Goal: Task Accomplishment & Management: Manage account settings

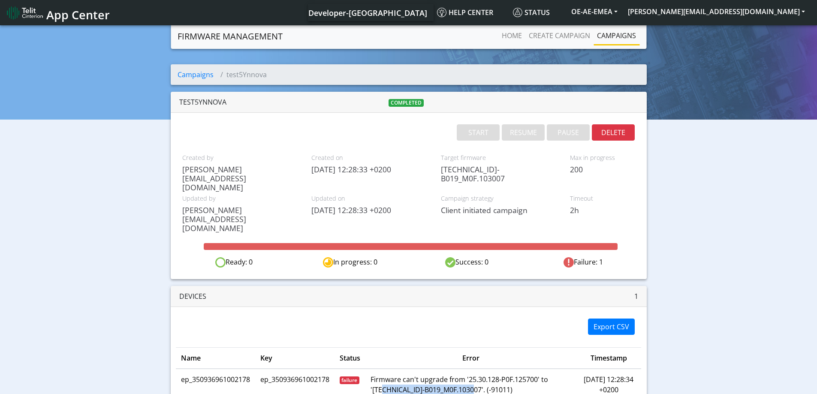
drag, startPoint x: 471, startPoint y: 353, endPoint x: 382, endPoint y: 351, distance: 89.2
click at [382, 369] on td "Firmware can't upgrade from '25.30.128-P0F.125700' to '[TECHNICAL_ID]-B019_M0F.…" at bounding box center [470, 385] width 211 height 32
click at [733, 14] on button "[PERSON_NAME][EMAIL_ADDRESS][DOMAIN_NAME]" at bounding box center [716, 11] width 187 height 15
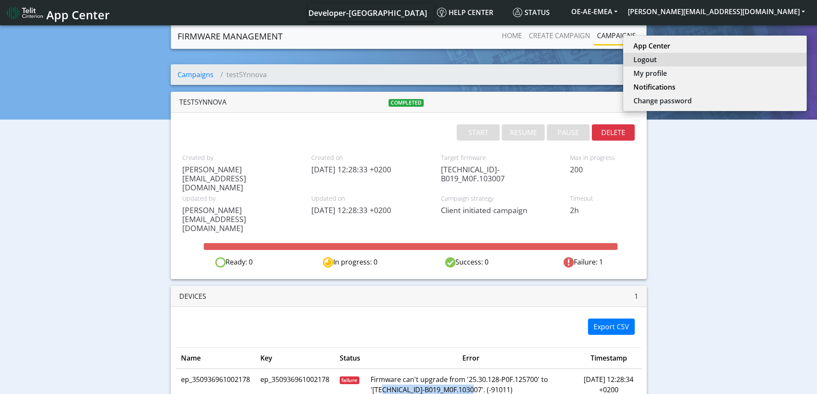
click at [745, 56] on button "Logout" at bounding box center [715, 60] width 184 height 14
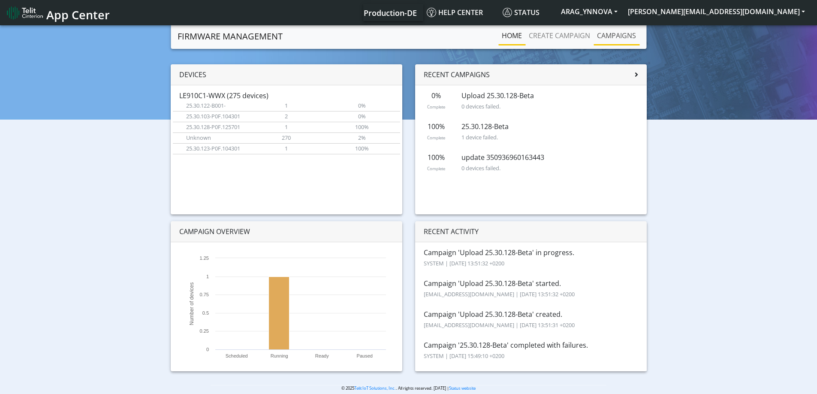
click at [619, 37] on link "Campaigns" at bounding box center [617, 35] width 46 height 17
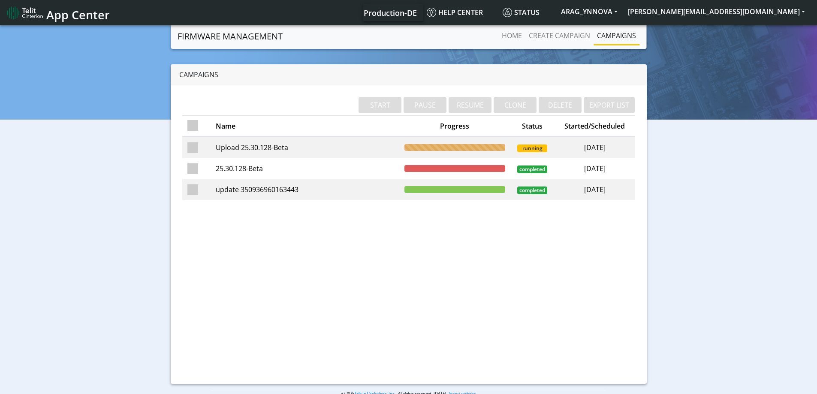
click at [263, 145] on td "Upload 25.30.128-Beta" at bounding box center [305, 147] width 189 height 21
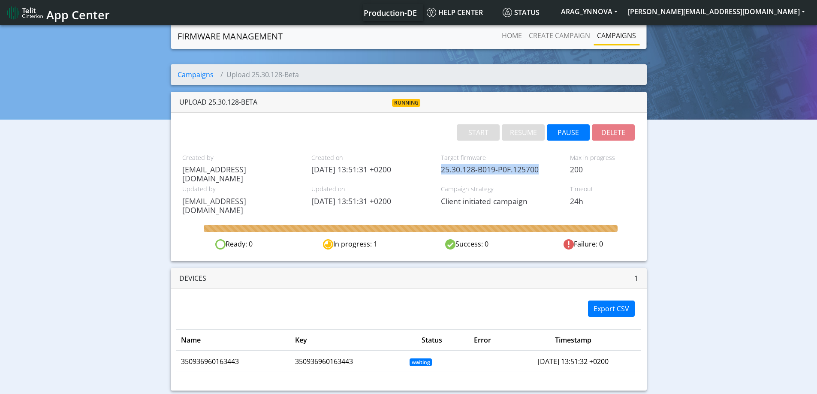
drag, startPoint x: 539, startPoint y: 168, endPoint x: 443, endPoint y: 166, distance: 96.1
click at [443, 166] on span "25.30.128-B019-P0F.125700" at bounding box center [499, 169] width 117 height 9
drag, startPoint x: 242, startPoint y: 361, endPoint x: 181, endPoint y: 362, distance: 61.3
click at [181, 362] on td "350936960163443" at bounding box center [233, 361] width 115 height 21
copy td "350936960163443"
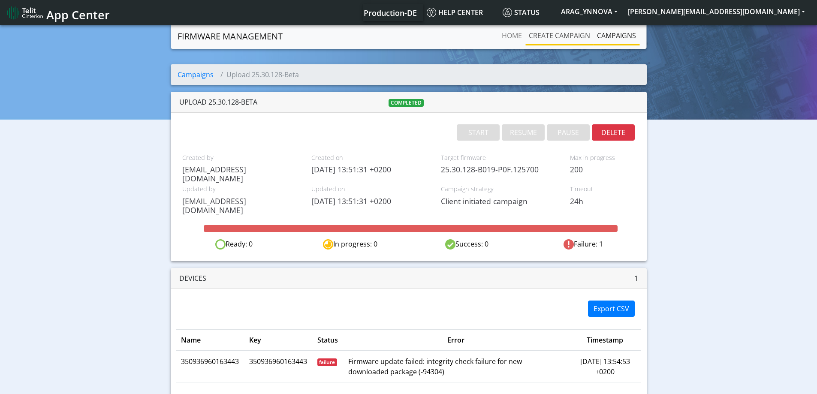
click at [538, 42] on link "Create campaign" at bounding box center [559, 35] width 68 height 17
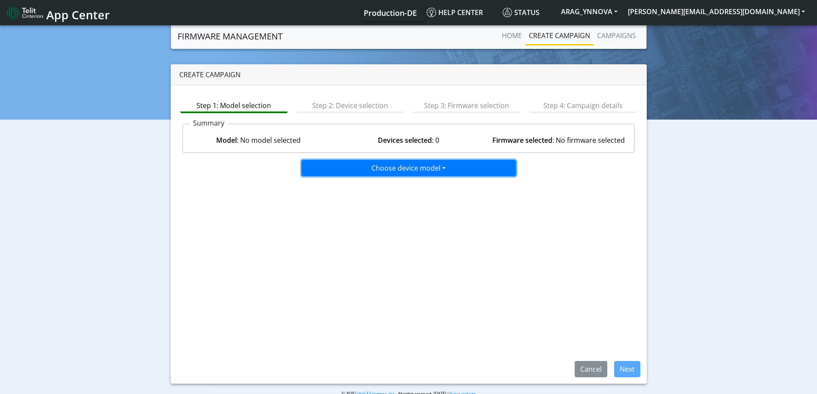
click at [418, 171] on button "Choose device model" at bounding box center [409, 168] width 214 height 16
click at [267, 172] on div "Choose device model Default LE910C1-WWX" at bounding box center [409, 168] width 466 height 16
click at [404, 166] on button "Choose device model" at bounding box center [409, 168] width 214 height 16
click at [351, 244] on div "Step 1: Model selection Step 2: Device selection Step 3: Firmware selection Ste…" at bounding box center [409, 234] width 476 height 299
click at [440, 172] on button "Choose device model" at bounding box center [409, 168] width 214 height 16
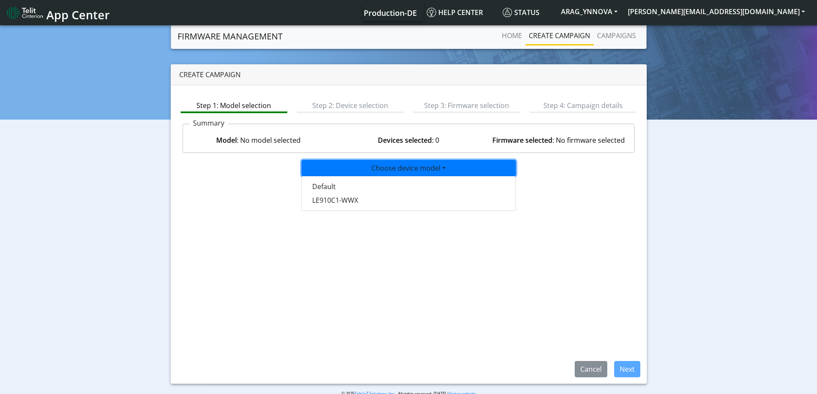
drag, startPoint x: 586, startPoint y: 191, endPoint x: 588, endPoint y: 185, distance: 6.4
click at [588, 189] on div "Step 1: Model selection Step 2: Device selection Step 3: Firmware selection Ste…" at bounding box center [409, 234] width 476 height 299
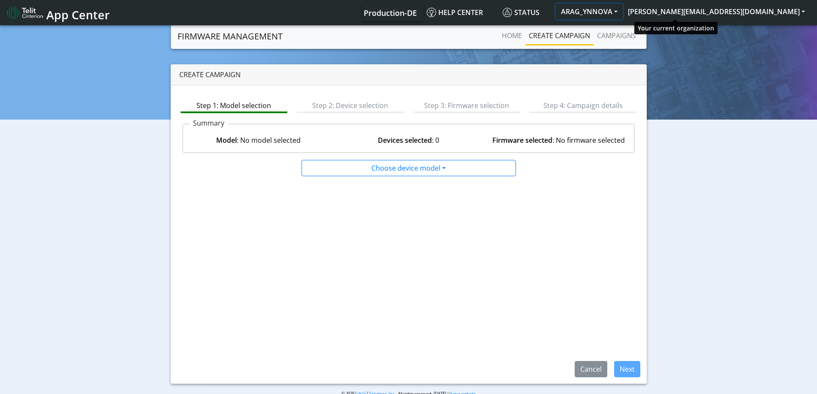
click at [623, 10] on button "ARAG_YNNOVA" at bounding box center [589, 11] width 67 height 15
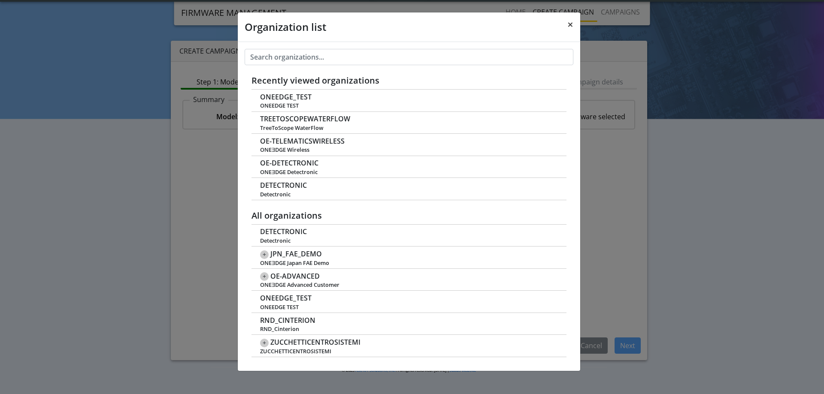
click at [570, 24] on span "×" at bounding box center [570, 24] width 6 height 14
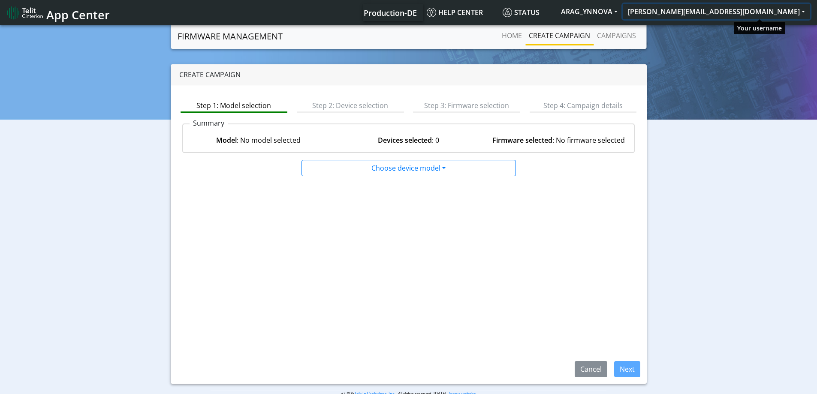
click at [771, 17] on button "[PERSON_NAME][EMAIL_ADDRESS][DOMAIN_NAME]" at bounding box center [716, 11] width 187 height 15
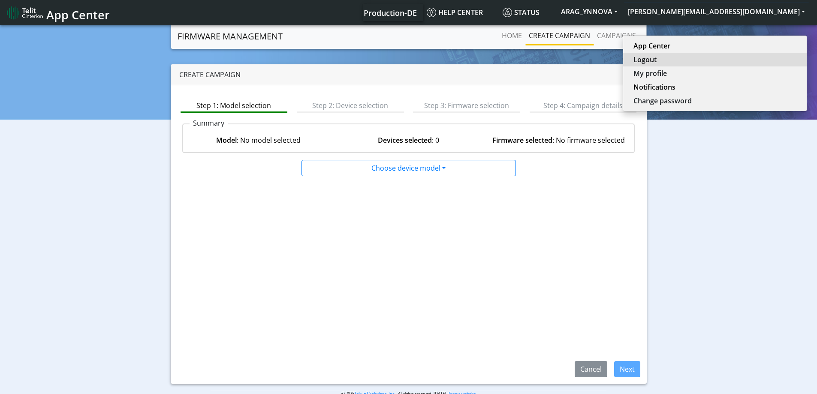
click at [742, 63] on button "Logout" at bounding box center [715, 60] width 184 height 14
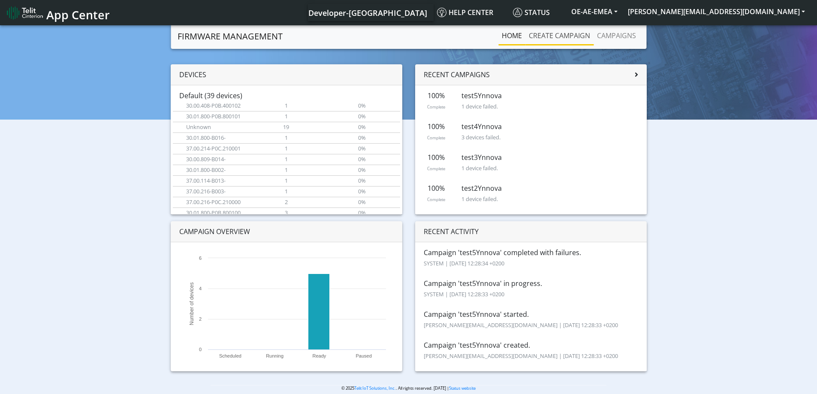
click at [562, 33] on link "Create campaign" at bounding box center [559, 35] width 68 height 17
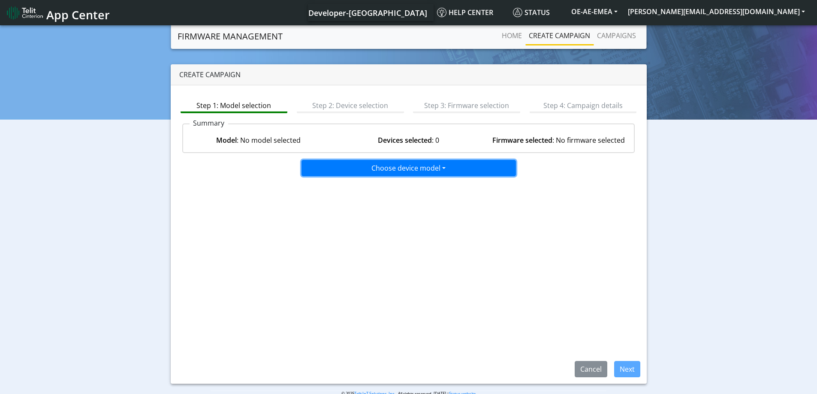
click at [433, 167] on button "Choose device model" at bounding box center [409, 168] width 214 height 16
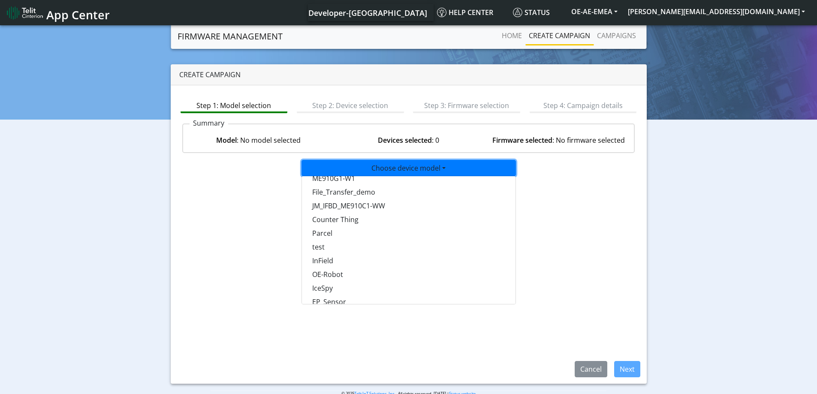
scroll to position [558, 0]
click at [330, 245] on button "test" at bounding box center [409, 247] width 214 height 14
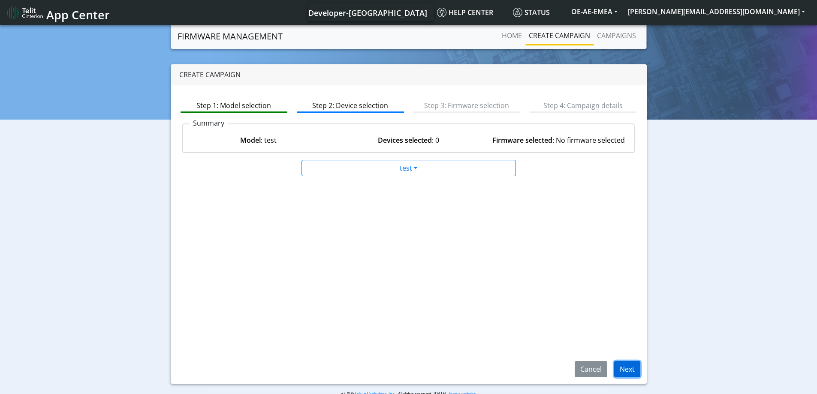
click at [628, 364] on button "Next" at bounding box center [627, 369] width 26 height 16
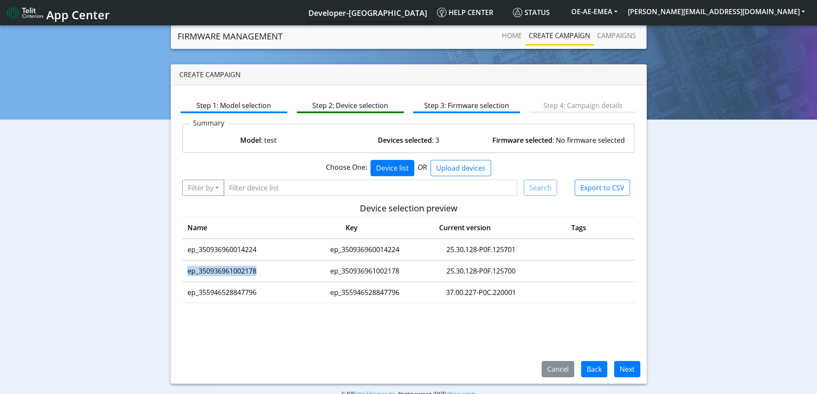
drag, startPoint x: 256, startPoint y: 272, endPoint x: 185, endPoint y: 269, distance: 71.3
click at [185, 269] on td "ep_350936961002178" at bounding box center [243, 271] width 122 height 21
copy td "ep_350936961002178"
click at [191, 192] on button "Filter by" at bounding box center [203, 188] width 42 height 16
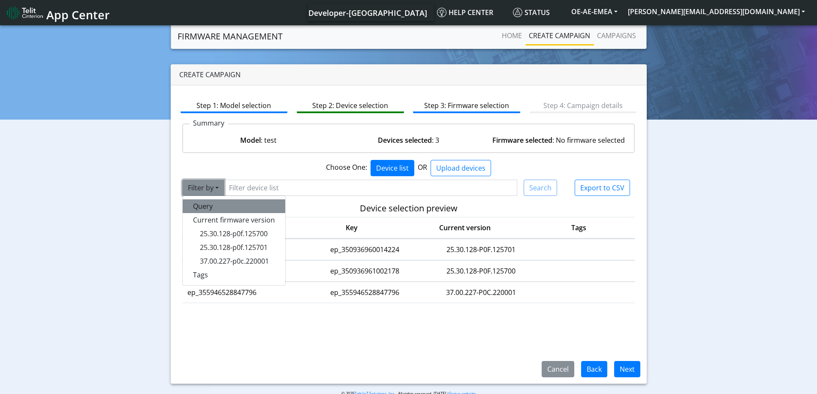
click at [203, 210] on button "Query" at bounding box center [234, 206] width 103 height 14
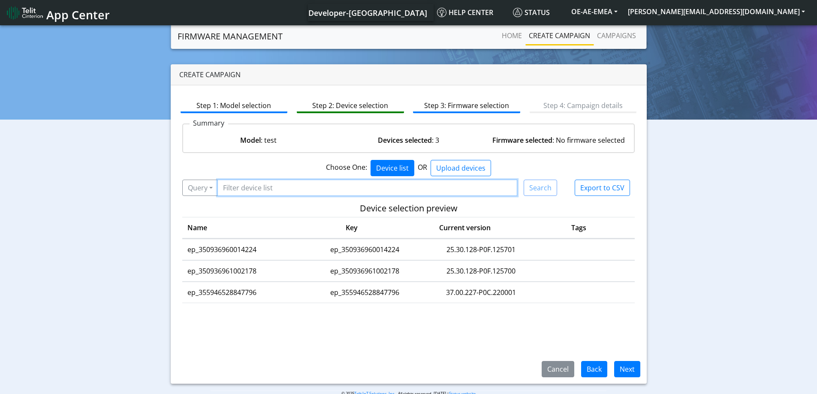
click at [272, 187] on input "Filter device list" at bounding box center [367, 188] width 300 height 16
paste input "ep_350936961002178"
type input "ep_350936961002178"
click at [549, 188] on button "Search" at bounding box center [540, 188] width 33 height 16
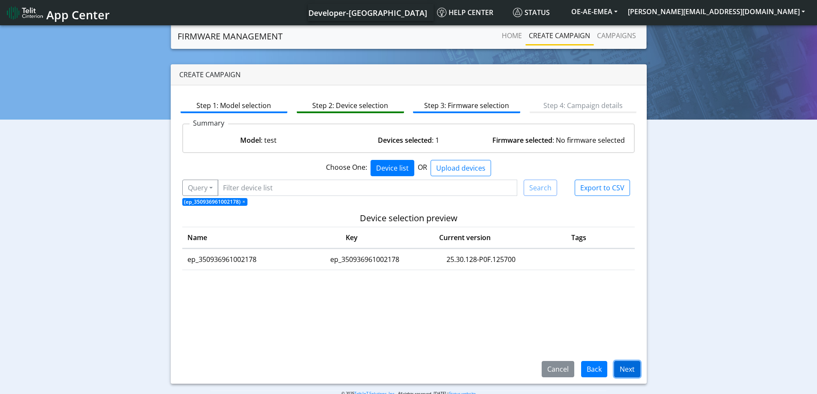
click at [634, 368] on button "Next" at bounding box center [627, 369] width 26 height 16
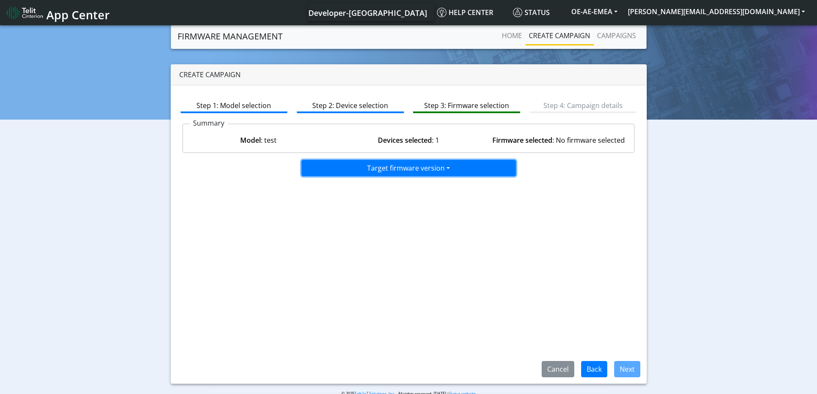
click at [451, 170] on button "Target firmware version" at bounding box center [409, 168] width 214 height 16
click at [361, 189] on button "25.30.128.0-B019_M0F.103007" at bounding box center [409, 187] width 214 height 14
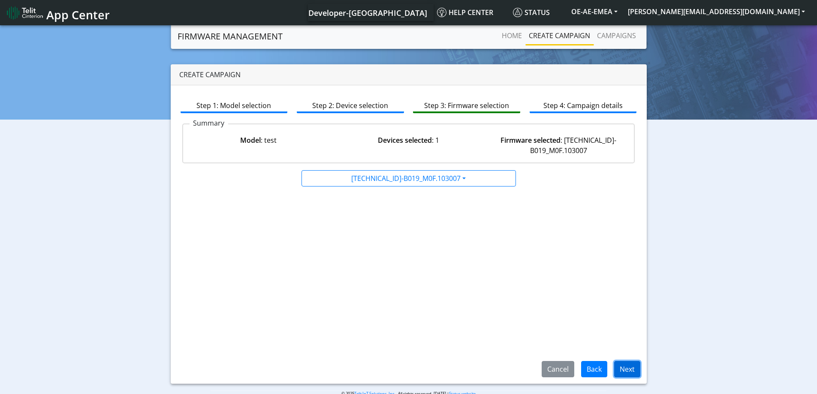
click at [637, 370] on button "Next" at bounding box center [627, 369] width 26 height 16
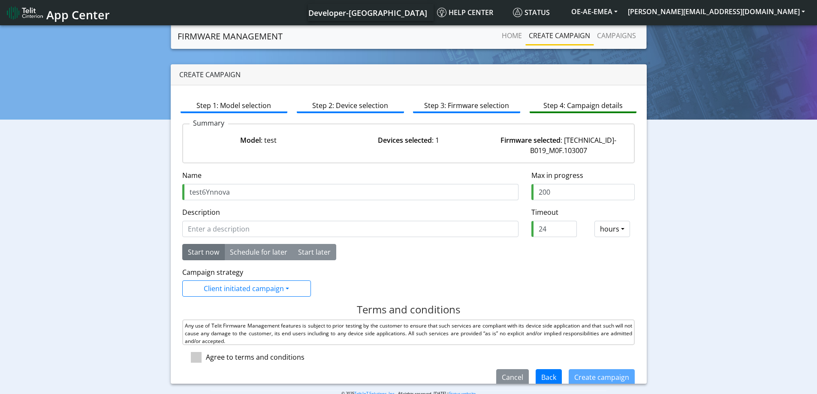
type input "test6Ynnova"
drag, startPoint x: 540, startPoint y: 230, endPoint x: 521, endPoint y: 229, distance: 18.9
click at [525, 229] on div "24" at bounding box center [554, 229] width 58 height 16
type input "2"
click at [197, 362] on span at bounding box center [196, 357] width 11 height 11
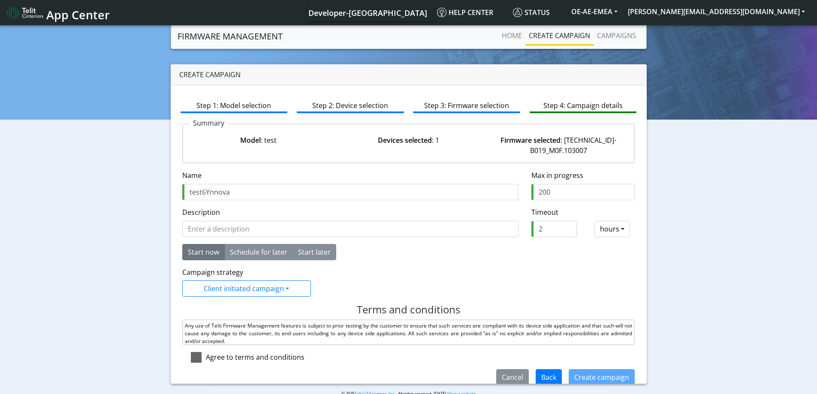
click at [206, 358] on input "checkbox" at bounding box center [209, 355] width 6 height 6
checkbox input "true"
click at [581, 382] on button "Create campaign" at bounding box center [602, 377] width 66 height 16
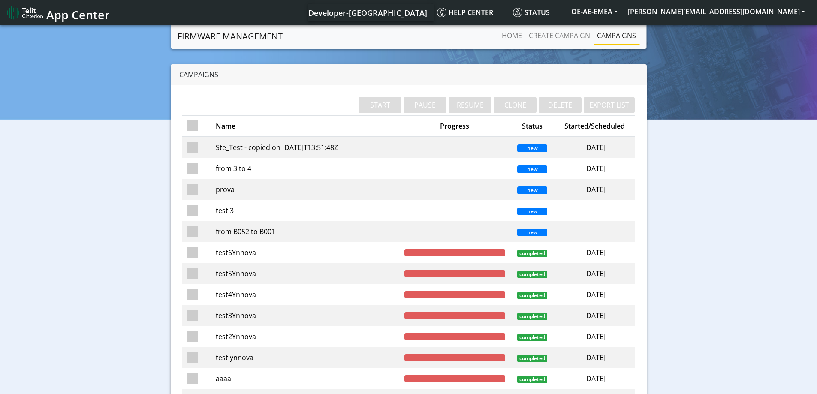
click at [270, 255] on td "test6Ynnova" at bounding box center [305, 252] width 189 height 21
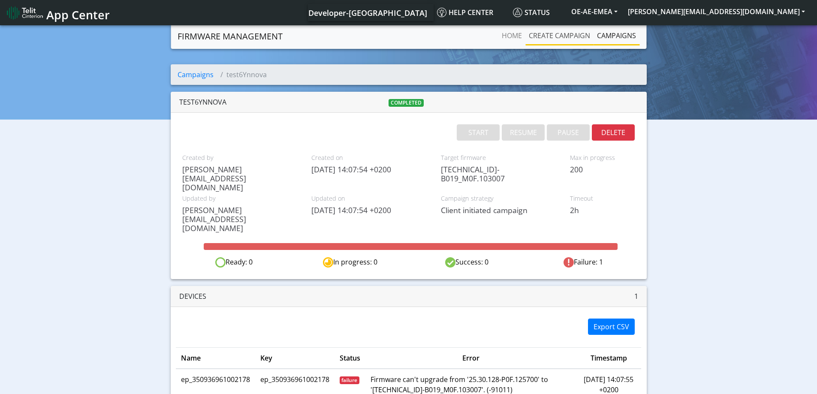
click at [559, 34] on link "Create campaign" at bounding box center [559, 35] width 68 height 17
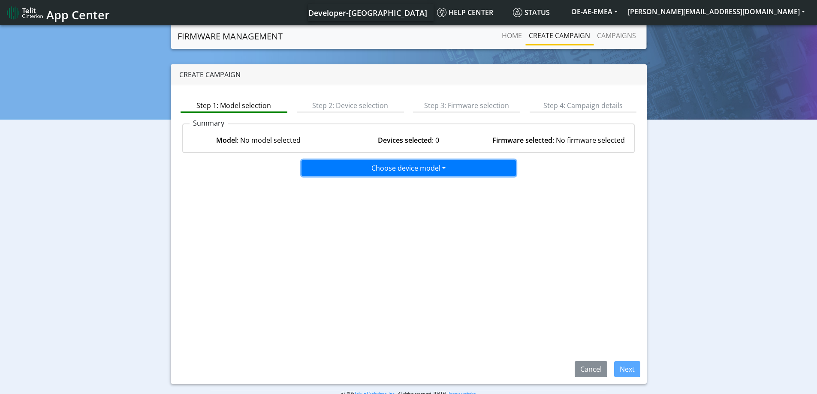
click at [341, 172] on button "Choose device model" at bounding box center [409, 168] width 214 height 16
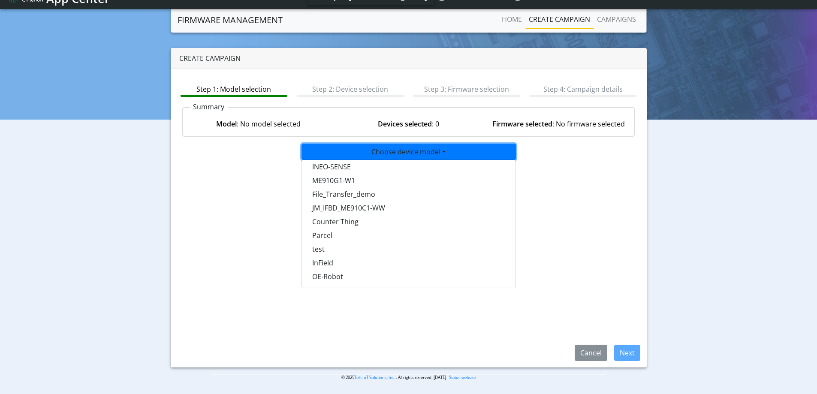
scroll to position [524, 0]
click at [319, 263] on button "test" at bounding box center [409, 264] width 214 height 14
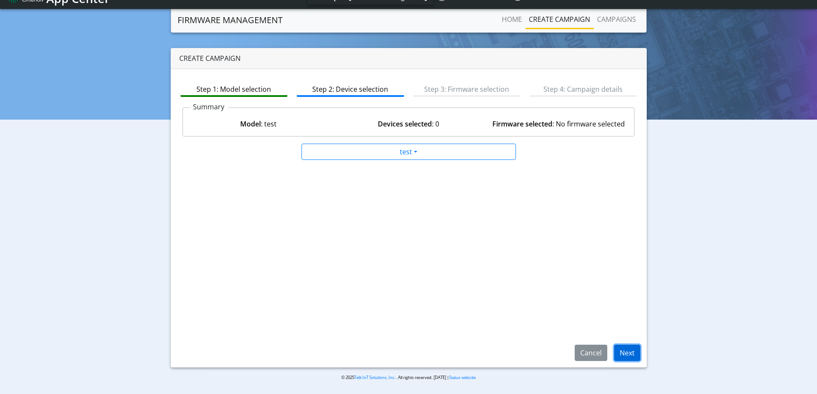
click at [626, 356] on button "Next" at bounding box center [627, 353] width 26 height 16
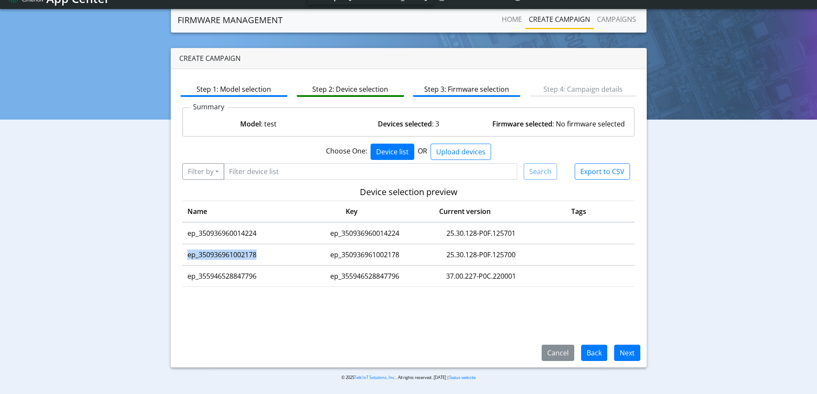
drag, startPoint x: 265, startPoint y: 256, endPoint x: 186, endPoint y: 257, distance: 79.4
click at [186, 257] on td "ep_350936961002178" at bounding box center [243, 254] width 122 height 21
copy td "ep_350936961002178"
click at [215, 175] on button "Filter by" at bounding box center [203, 171] width 42 height 16
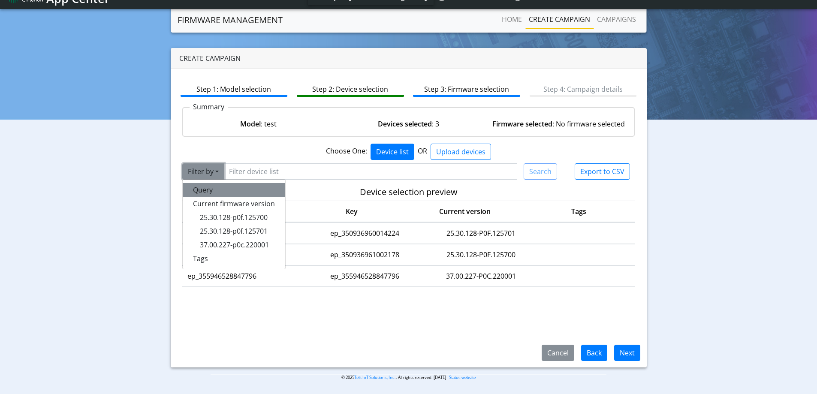
click at [210, 190] on button "Query" at bounding box center [234, 190] width 103 height 14
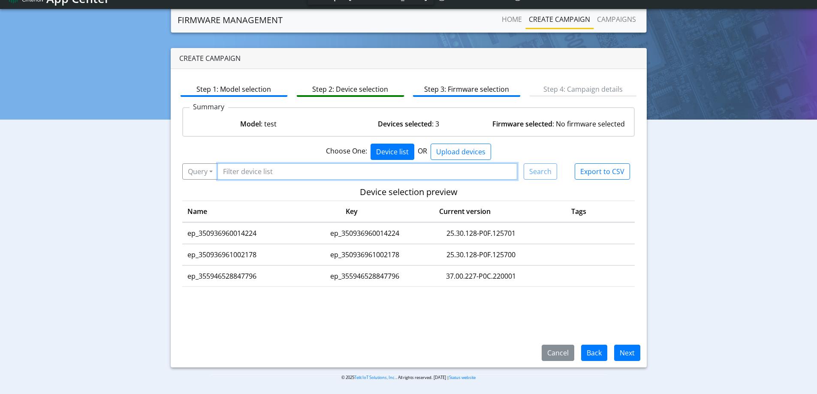
click at [265, 176] on input "Filter device list" at bounding box center [367, 171] width 300 height 16
paste input "ep_350936961002178"
type input "ep_350936961002178"
click at [548, 167] on button "Search" at bounding box center [540, 171] width 33 height 16
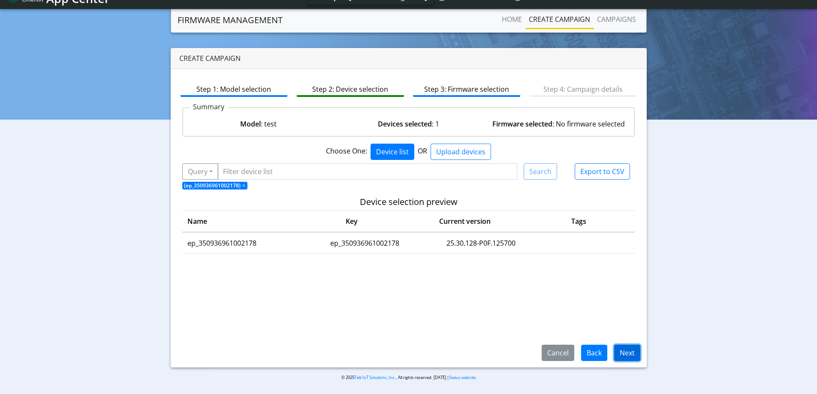
click at [628, 353] on button "Next" at bounding box center [627, 353] width 26 height 16
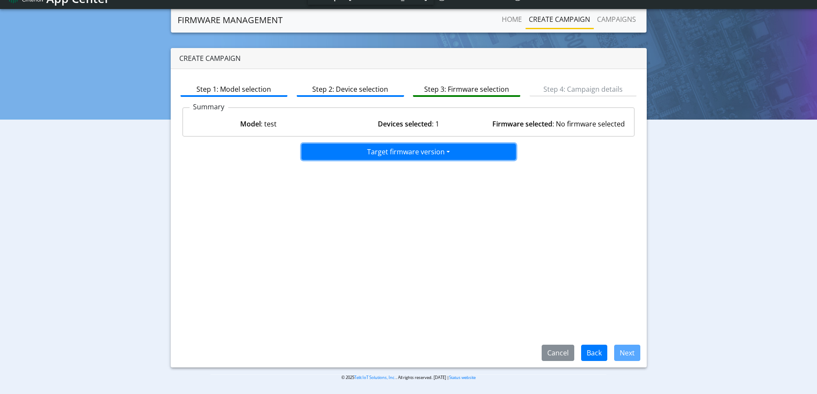
click at [432, 156] on button "Target firmware version" at bounding box center [409, 152] width 214 height 16
click at [381, 208] on div "Step 1: Model selection Step 2: Device selection Step 3: Firmware selection Ste…" at bounding box center [409, 218] width 476 height 299
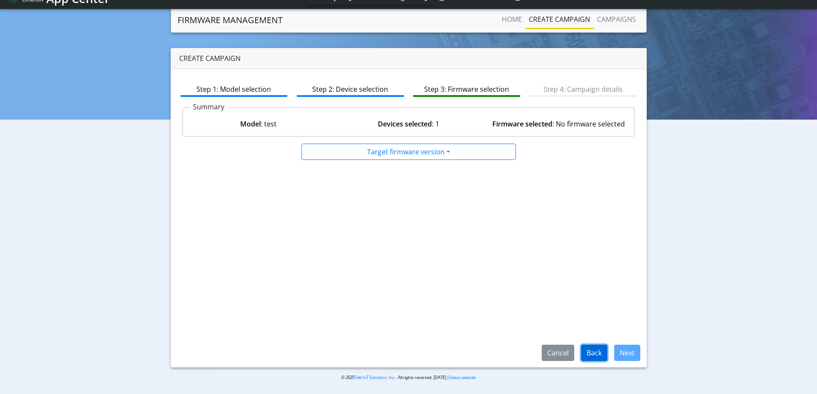
click at [593, 353] on button "Back" at bounding box center [594, 353] width 26 height 16
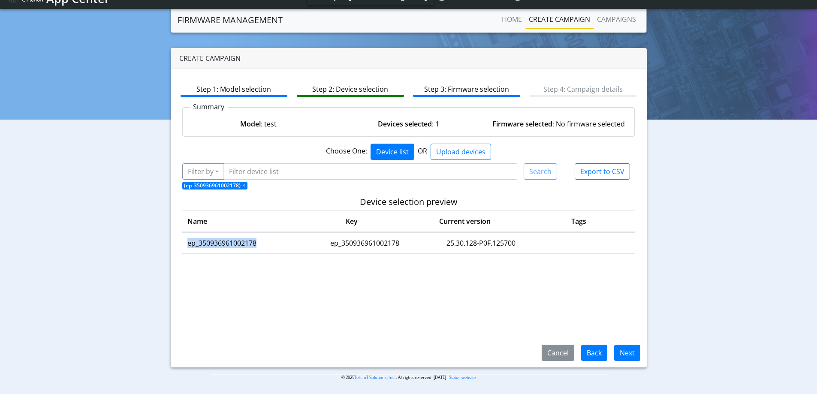
drag, startPoint x: 260, startPoint y: 238, endPoint x: 184, endPoint y: 244, distance: 76.6
click at [184, 244] on td "ep_350936961002178" at bounding box center [243, 243] width 122 height 21
copy td "ep_350936961002178"
click at [206, 175] on button "Filter by" at bounding box center [203, 171] width 42 height 16
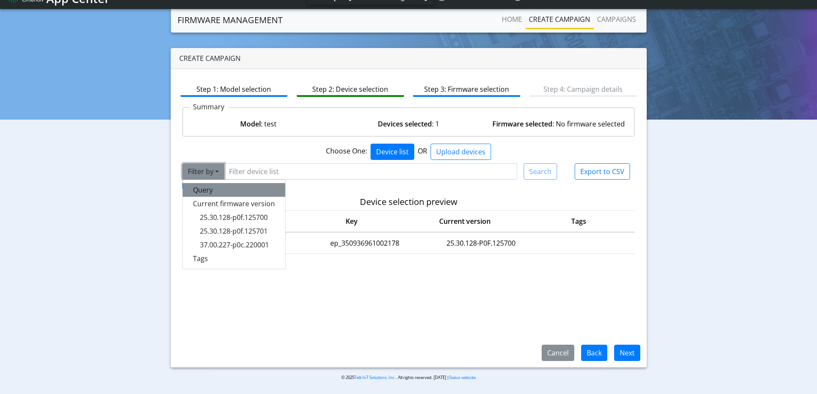
click at [205, 190] on button "Query" at bounding box center [234, 190] width 103 height 14
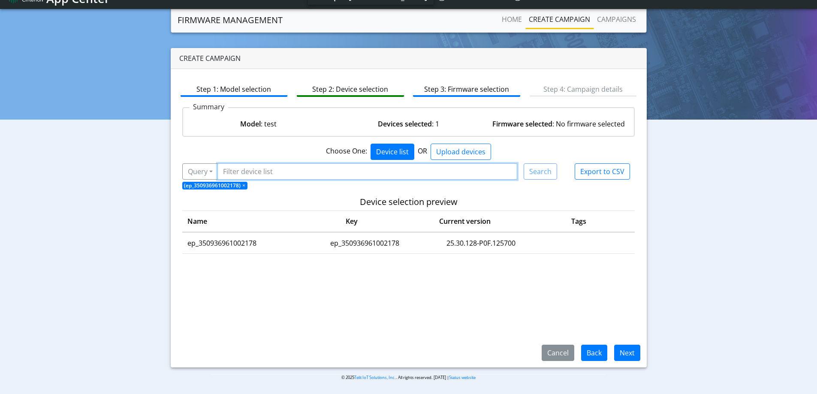
click at [245, 171] on input "Filter device list" at bounding box center [367, 171] width 300 height 16
paste input "ep_350936961002178"
type input "ep_350936961002178"
click at [542, 177] on button "Search" at bounding box center [540, 171] width 33 height 16
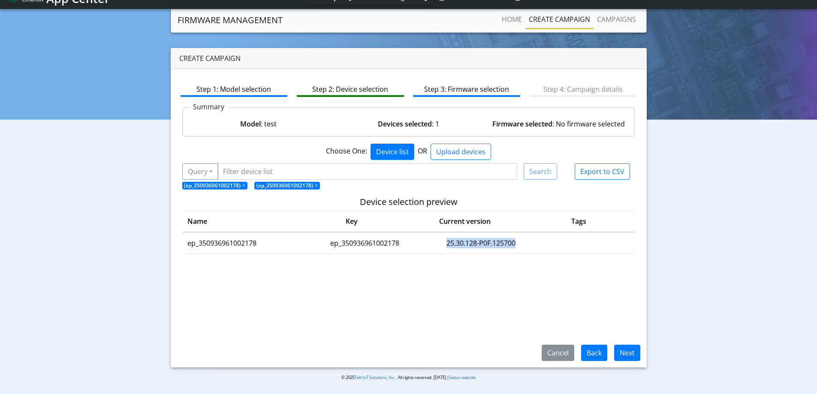
drag, startPoint x: 515, startPoint y: 244, endPoint x: 415, endPoint y: 244, distance: 99.9
click at [415, 244] on tr "ep_350936961002178 ep_350936961002178 25.30.128-P0F.125700" at bounding box center [408, 242] width 453 height 21
click at [381, 267] on tbody "ep_350936961002178 ep_350936961002178 25.30.128-P0F.125700" at bounding box center [408, 285] width 453 height 107
click at [593, 353] on button "Back" at bounding box center [594, 353] width 26 height 16
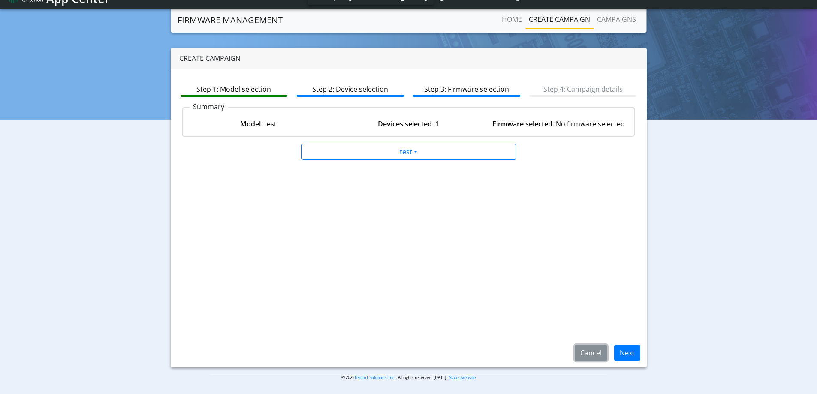
click at [593, 353] on button "Cancel" at bounding box center [591, 353] width 33 height 16
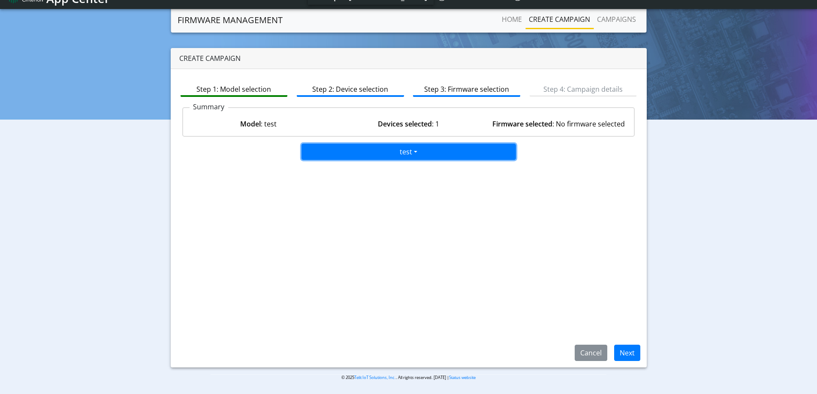
click at [444, 148] on button "test" at bounding box center [409, 152] width 214 height 16
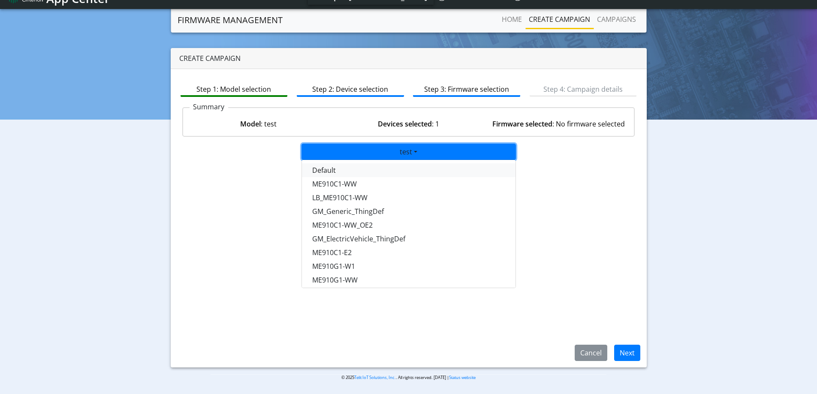
click at [371, 171] on button "Default" at bounding box center [409, 170] width 214 height 14
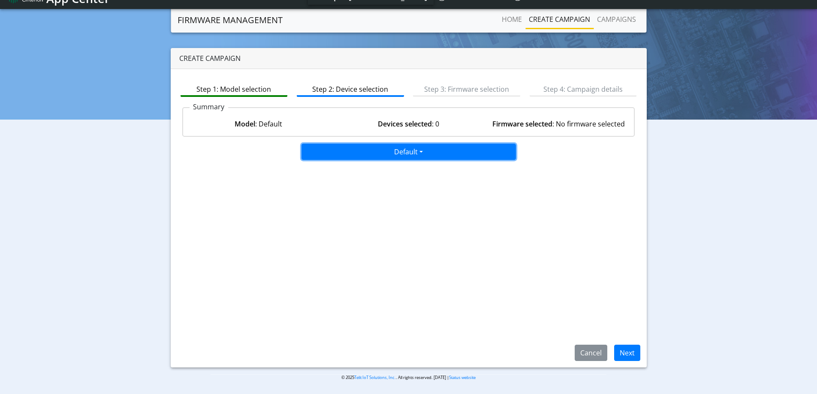
click at [409, 157] on button "Default" at bounding box center [409, 152] width 214 height 16
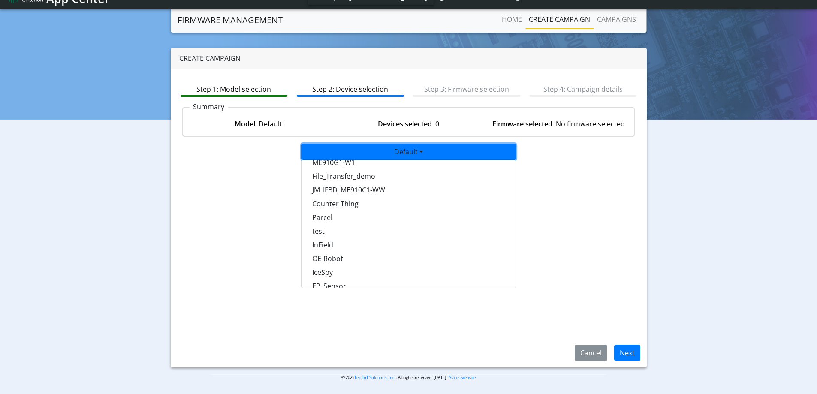
scroll to position [600, 0]
click at [320, 186] on button "test" at bounding box center [409, 188] width 214 height 14
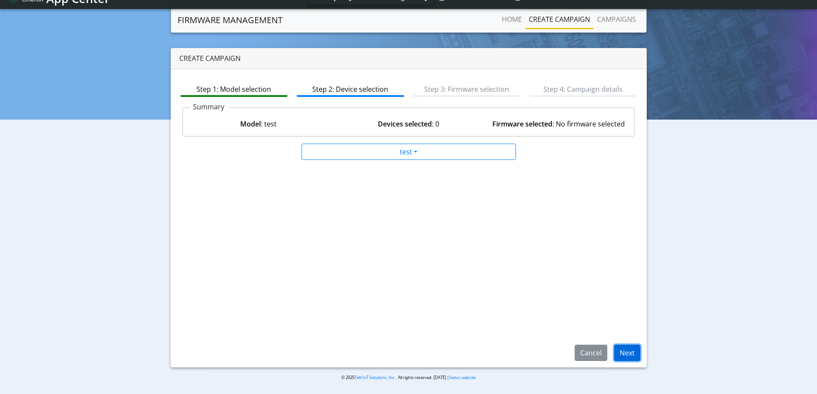
click at [625, 358] on button "Next" at bounding box center [627, 353] width 26 height 16
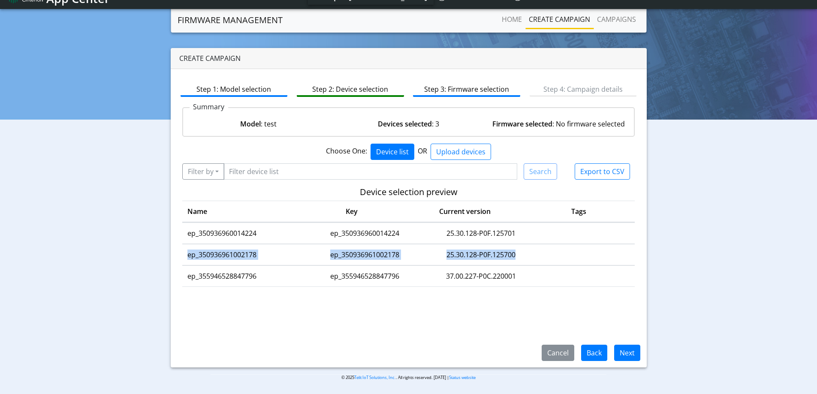
drag, startPoint x: 518, startPoint y: 256, endPoint x: 183, endPoint y: 253, distance: 335.4
click at [183, 253] on tr "ep_350936961002178 ep_350936961002178 25.30.128-P0F.125700" at bounding box center [408, 254] width 453 height 21
click at [549, 255] on td at bounding box center [586, 254] width 98 height 21
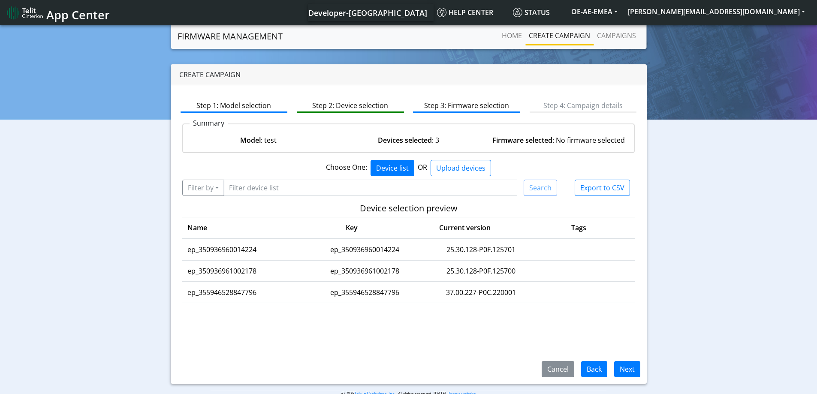
click at [543, 36] on link "Create campaign" at bounding box center [559, 35] width 68 height 17
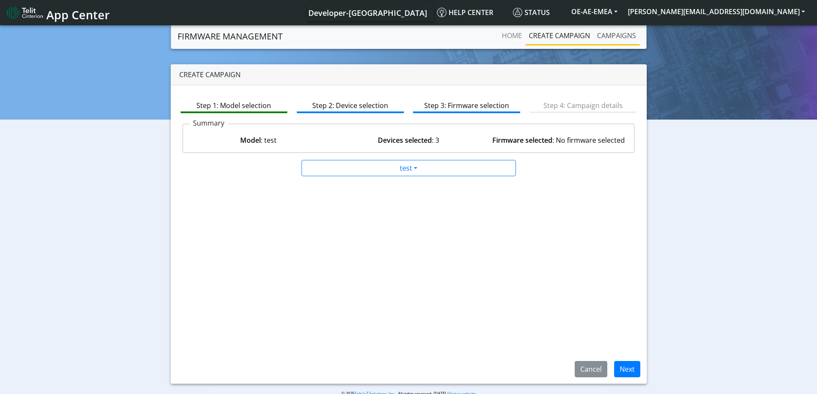
click at [614, 40] on link "Campaigns" at bounding box center [617, 35] width 46 height 17
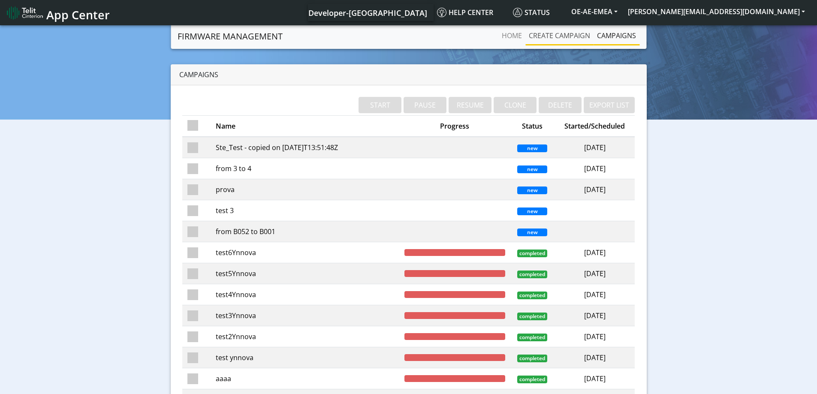
click at [563, 38] on link "Create campaign" at bounding box center [559, 35] width 68 height 17
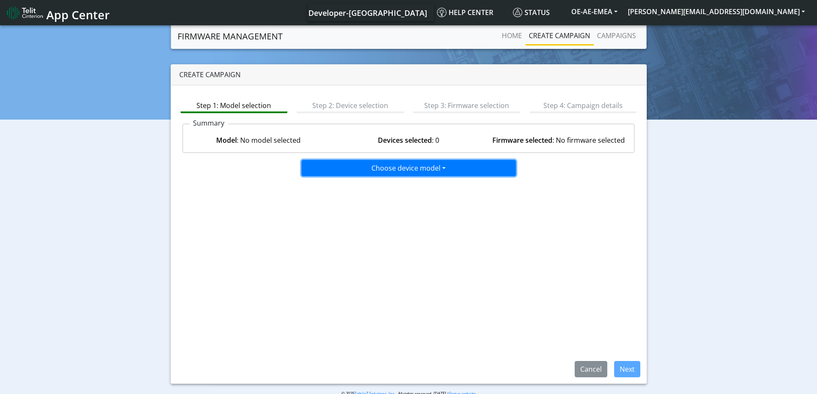
click at [399, 169] on button "Choose device model" at bounding box center [409, 168] width 214 height 16
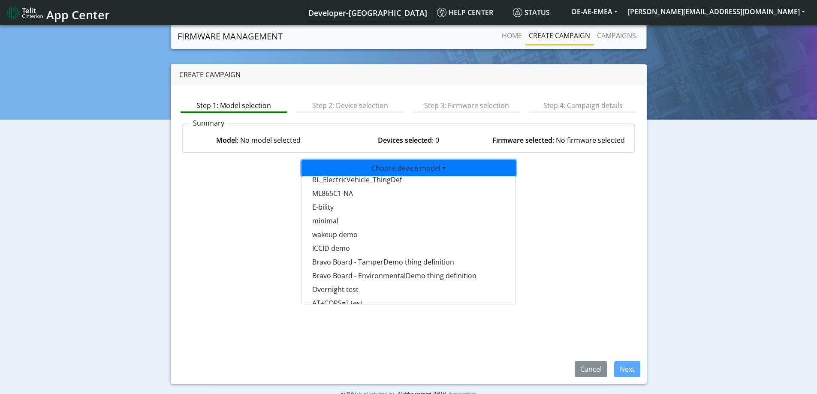
scroll to position [257, 0]
click at [738, 14] on button "[PERSON_NAME][EMAIL_ADDRESS][DOMAIN_NAME]" at bounding box center [716, 11] width 187 height 15
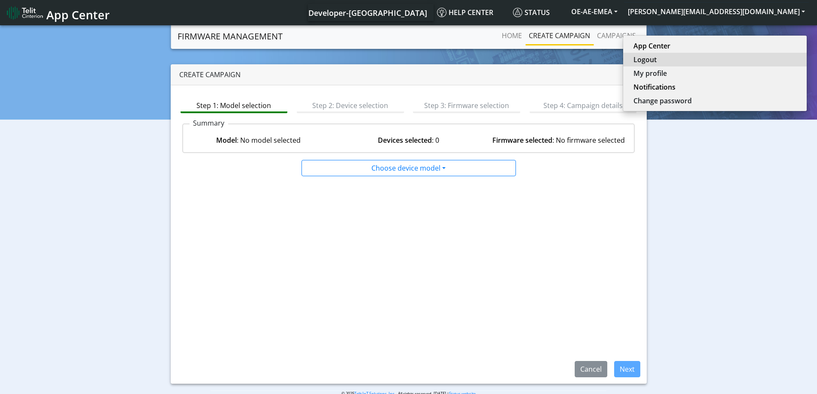
click at [733, 62] on button "Logout" at bounding box center [715, 60] width 184 height 14
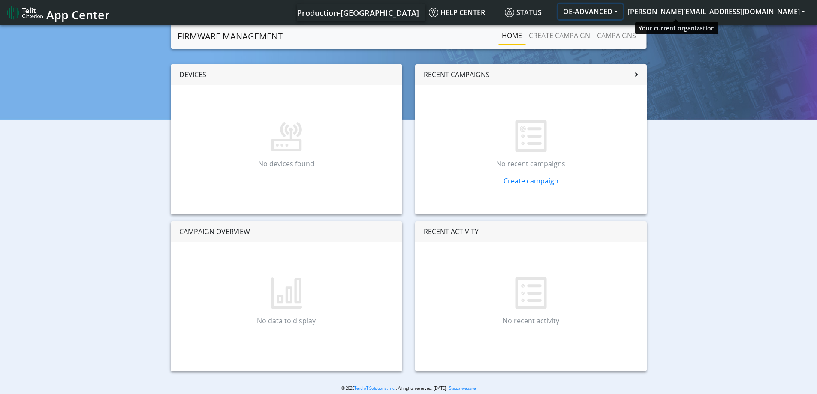
click at [623, 12] on button "OE-ADVANCED" at bounding box center [590, 11] width 65 height 15
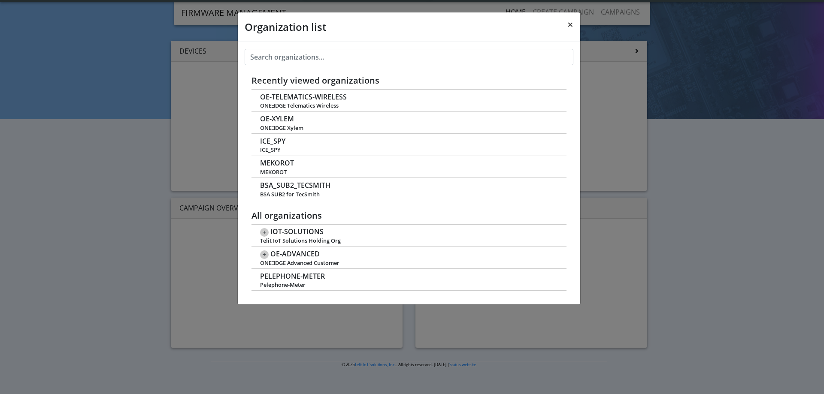
click at [570, 25] on span "×" at bounding box center [570, 24] width 6 height 14
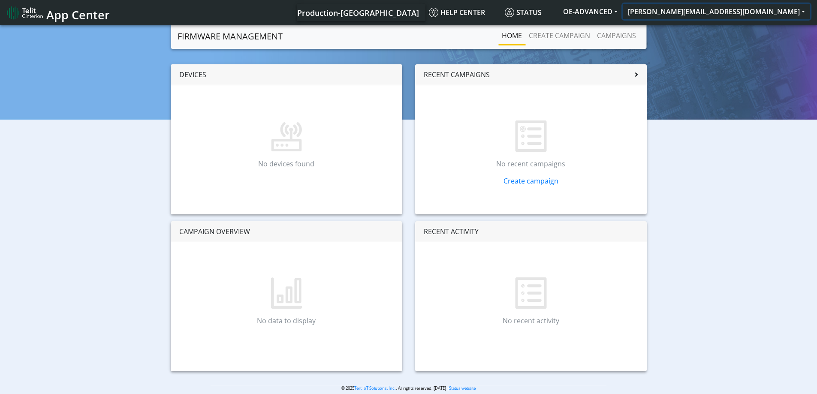
click at [753, 16] on button "[PERSON_NAME][EMAIL_ADDRESS][DOMAIN_NAME]" at bounding box center [716, 11] width 187 height 15
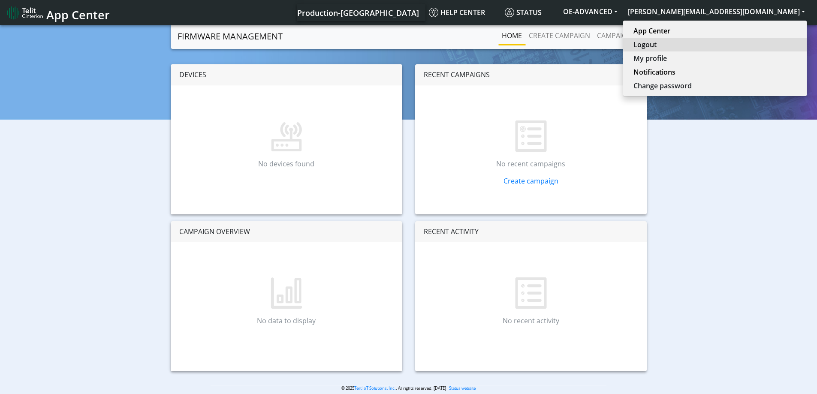
click at [734, 45] on button "Logout" at bounding box center [715, 45] width 184 height 14
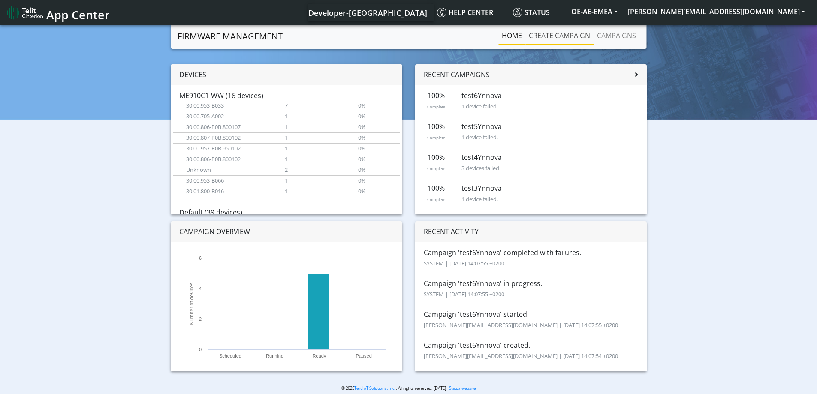
click at [570, 42] on link "Create campaign" at bounding box center [559, 35] width 68 height 17
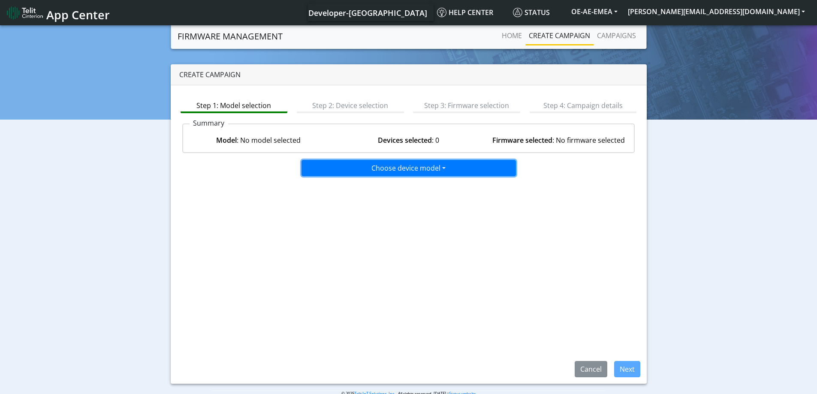
click at [384, 166] on button "Choose device model" at bounding box center [409, 168] width 214 height 16
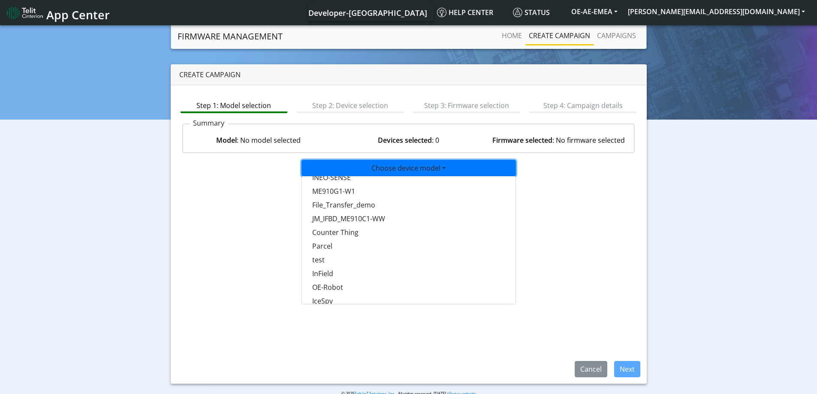
scroll to position [558, 0]
click at [314, 247] on button "test" at bounding box center [409, 247] width 214 height 14
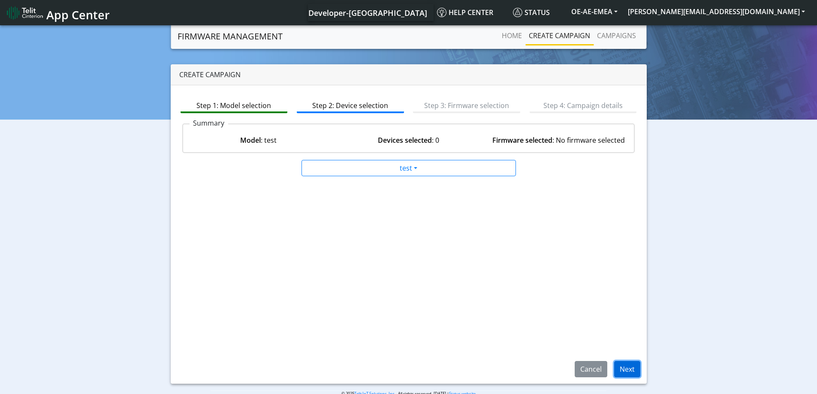
click at [633, 368] on button "Next" at bounding box center [627, 369] width 26 height 16
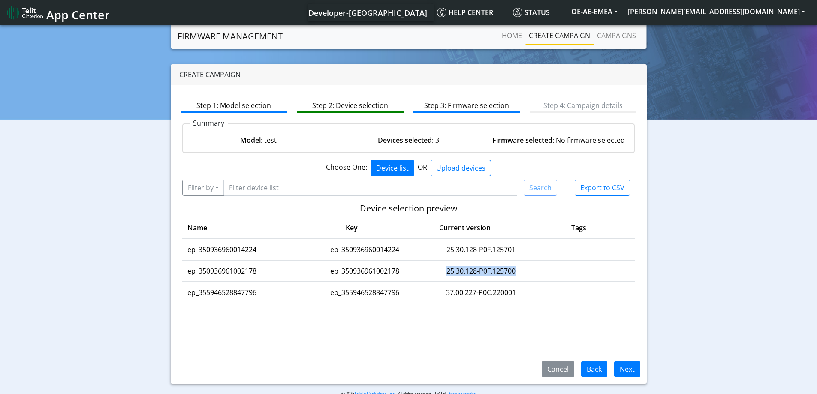
drag, startPoint x: 528, startPoint y: 271, endPoint x: 416, endPoint y: 274, distance: 112.0
click at [416, 274] on tr "ep_350936961002178 ep_350936961002178 25.30.128-P0F.125700" at bounding box center [408, 270] width 453 height 21
click at [524, 271] on td "25.30.128-P0F.125700" at bounding box center [481, 271] width 111 height 21
click at [594, 371] on button "Back" at bounding box center [594, 369] width 26 height 16
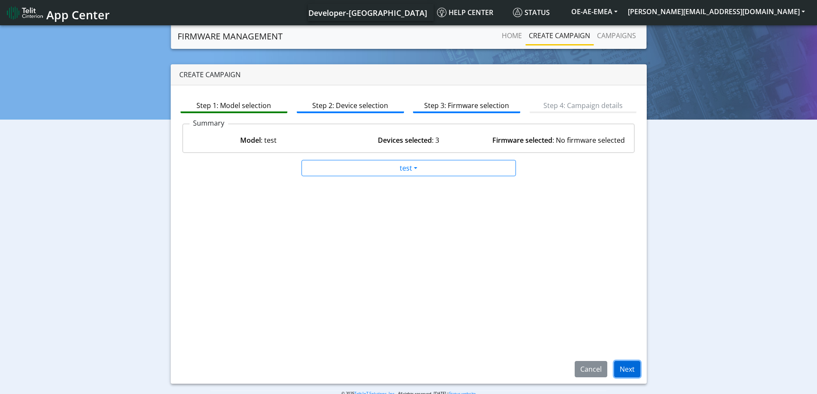
click at [631, 368] on button "Next" at bounding box center [627, 369] width 26 height 16
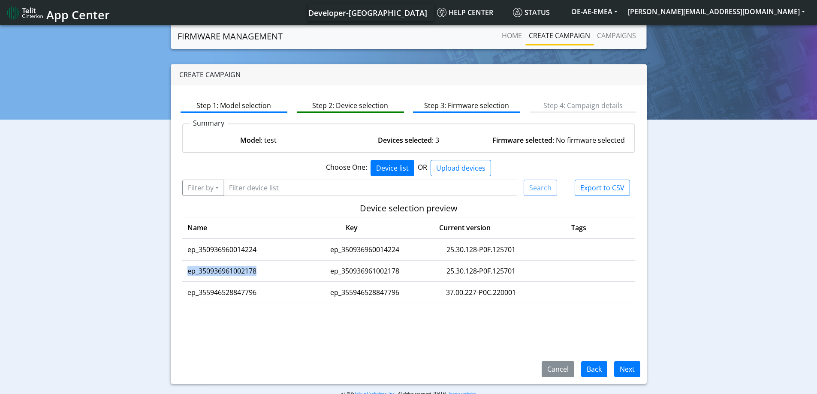
drag, startPoint x: 258, startPoint y: 266, endPoint x: 185, endPoint y: 269, distance: 73.0
click at [185, 269] on td "ep_350936961002178" at bounding box center [243, 271] width 122 height 21
copy td "ep_350936961002178"
click at [265, 193] on input "Filter device list" at bounding box center [370, 188] width 294 height 16
click at [217, 191] on button "Filter by" at bounding box center [203, 188] width 42 height 16
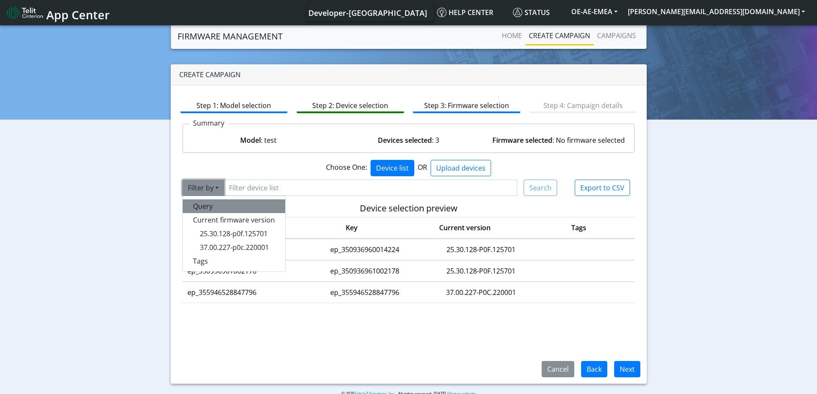
click at [214, 202] on button "Query" at bounding box center [234, 206] width 103 height 14
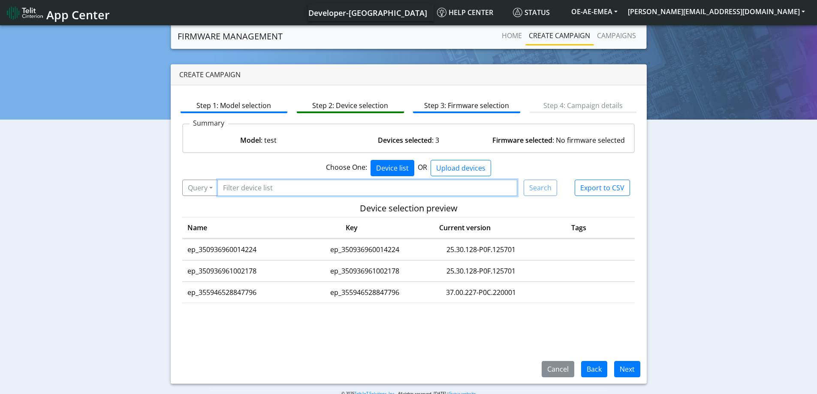
click at [253, 186] on input "Filter device list" at bounding box center [367, 188] width 300 height 16
paste input "ep_350936961002178"
type input "ep_350936961002178"
click at [538, 194] on button "Search" at bounding box center [540, 188] width 33 height 16
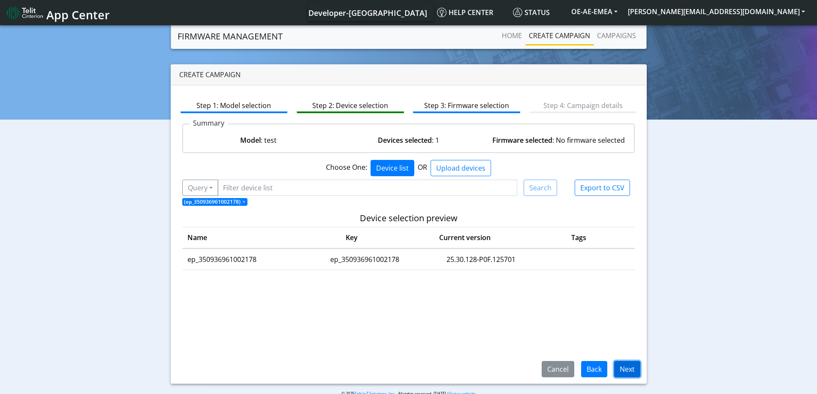
click at [628, 374] on button "Next" at bounding box center [627, 369] width 26 height 16
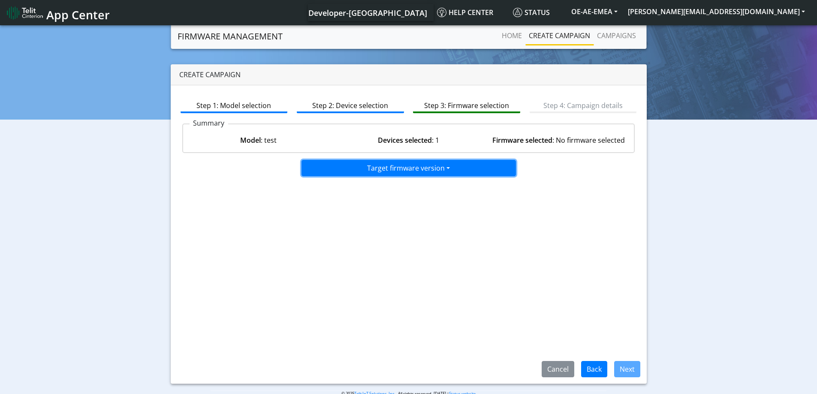
click at [417, 172] on button "Target firmware version" at bounding box center [409, 168] width 214 height 16
click at [379, 184] on button "25.30.128-B019-P0F.125700" at bounding box center [409, 187] width 214 height 14
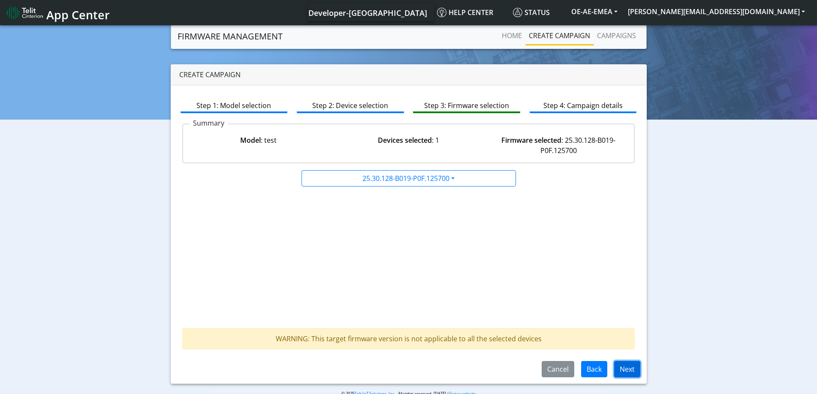
click at [635, 370] on button "Next" at bounding box center [627, 369] width 26 height 16
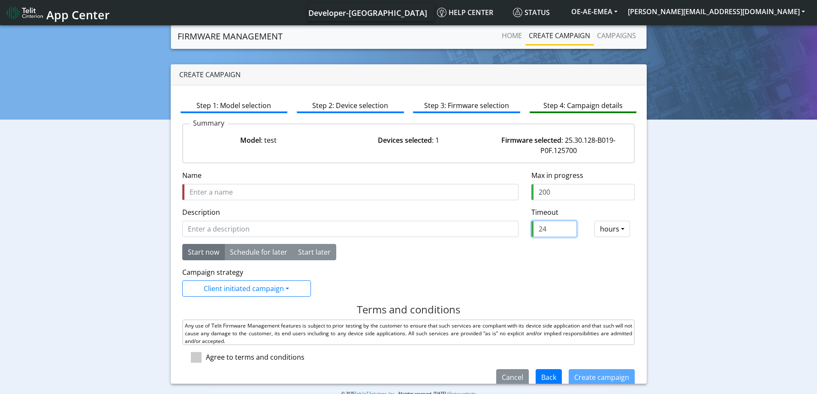
drag, startPoint x: 549, startPoint y: 228, endPoint x: 488, endPoint y: 229, distance: 61.3
click at [488, 229] on div "Description Timeout required and should be greater than 0 Timeout Timeout (hour…" at bounding box center [409, 225] width 466 height 37
type input "2"
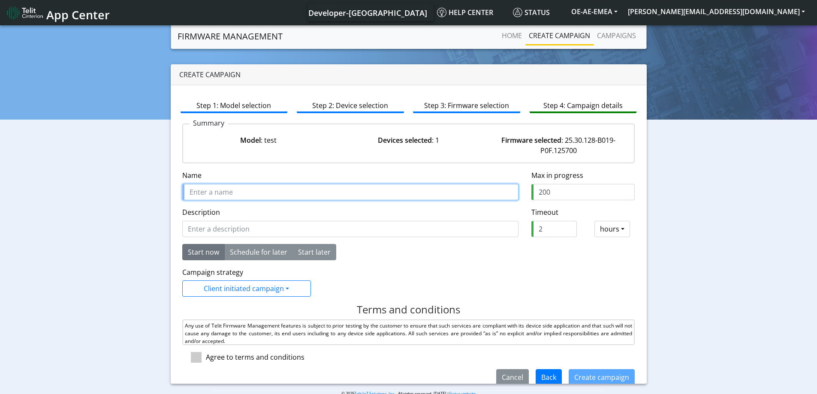
click at [247, 187] on input "Name" at bounding box center [350, 192] width 336 height 16
type input "test7Ynnova"
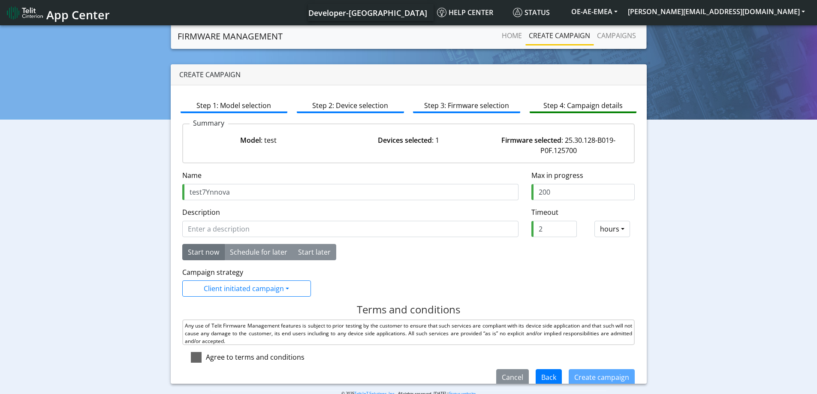
click at [201, 361] on span at bounding box center [196, 357] width 11 height 11
click at [206, 358] on input "checkbox" at bounding box center [209, 355] width 6 height 6
checkbox input "true"
click at [582, 375] on button "Create campaign" at bounding box center [602, 377] width 66 height 16
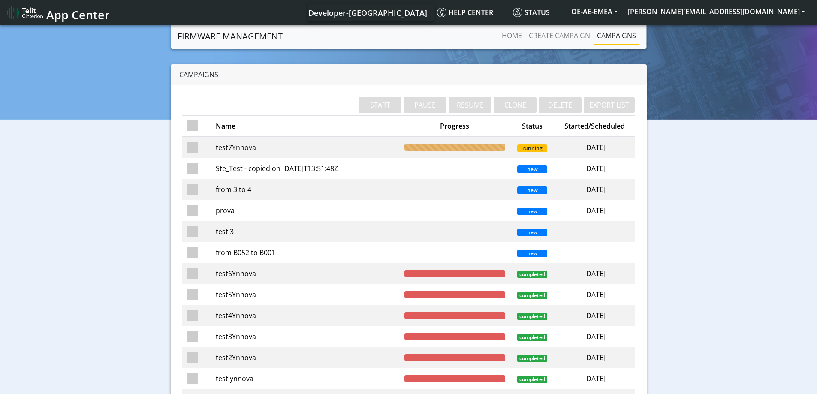
click at [261, 152] on td "test7Ynnova" at bounding box center [305, 147] width 189 height 21
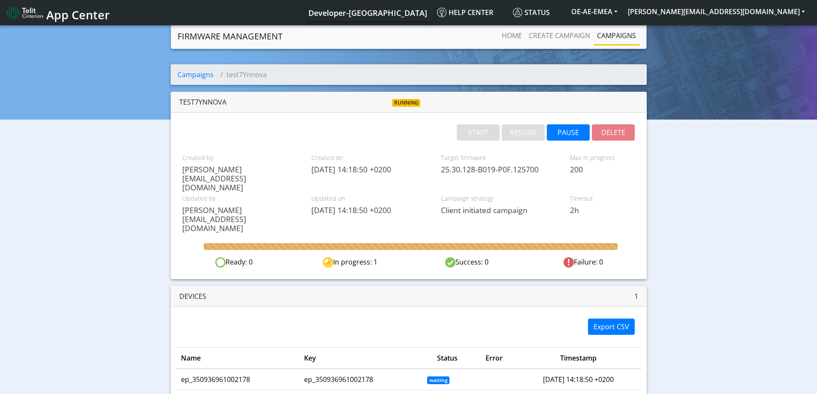
click at [607, 39] on link "Campaigns" at bounding box center [617, 35] width 46 height 17
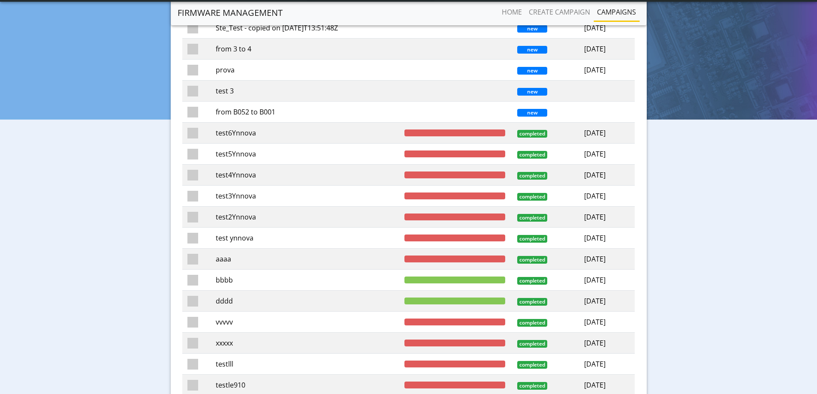
scroll to position [129, 0]
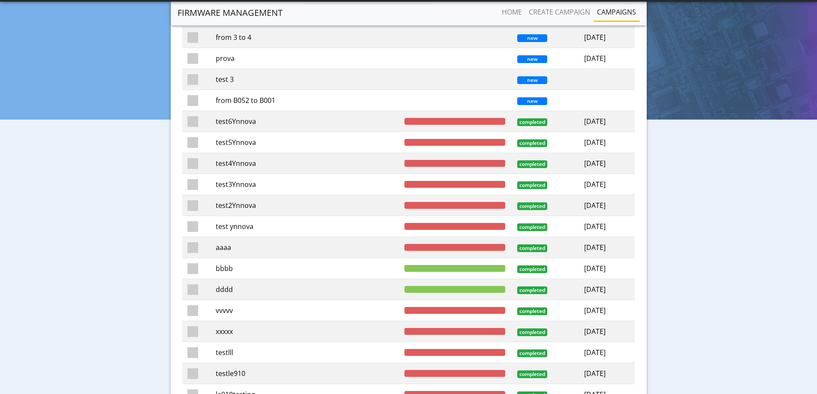
click at [235, 269] on td "bbbb" at bounding box center [305, 268] width 189 height 21
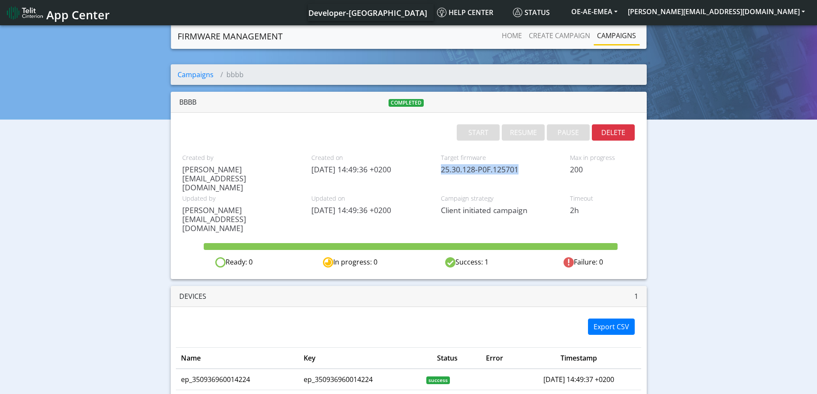
drag, startPoint x: 517, startPoint y: 170, endPoint x: 436, endPoint y: 169, distance: 81.5
click at [436, 169] on div "Target firmware 25.30.128-P0F.125701" at bounding box center [500, 171] width 130 height 41
click at [522, 166] on span "25.30.128-P0F.125701" at bounding box center [499, 169] width 117 height 9
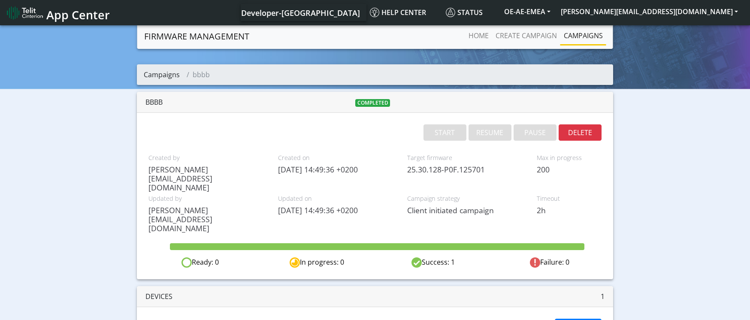
click at [170, 73] on link "Campaigns" at bounding box center [162, 74] width 36 height 9
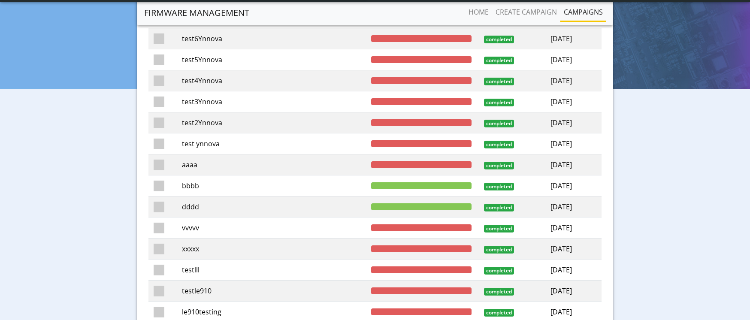
scroll to position [214, 0]
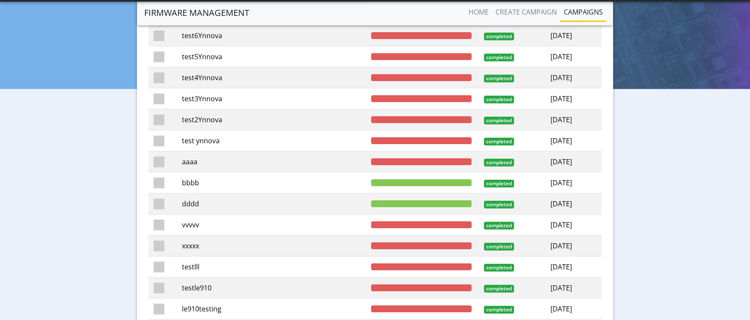
click at [247, 205] on td "dddd" at bounding box center [271, 203] width 189 height 21
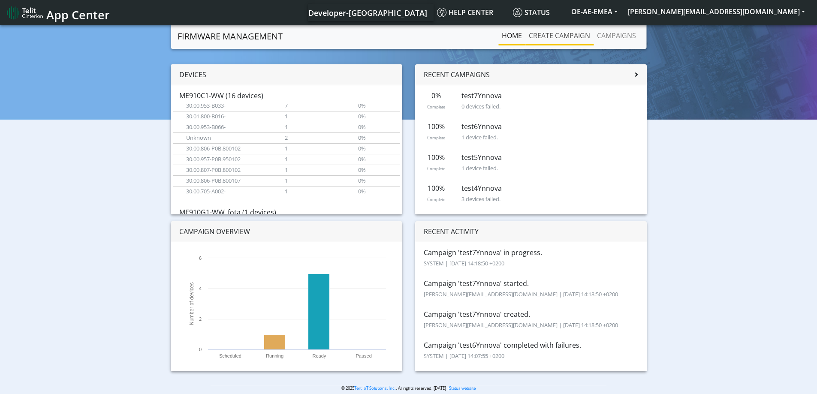
click at [562, 41] on link "Create campaign" at bounding box center [559, 35] width 68 height 17
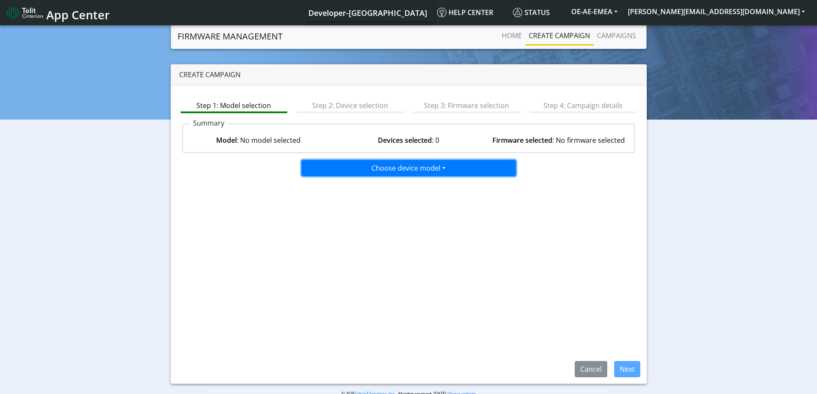
click at [390, 170] on button "Choose device model" at bounding box center [409, 168] width 214 height 16
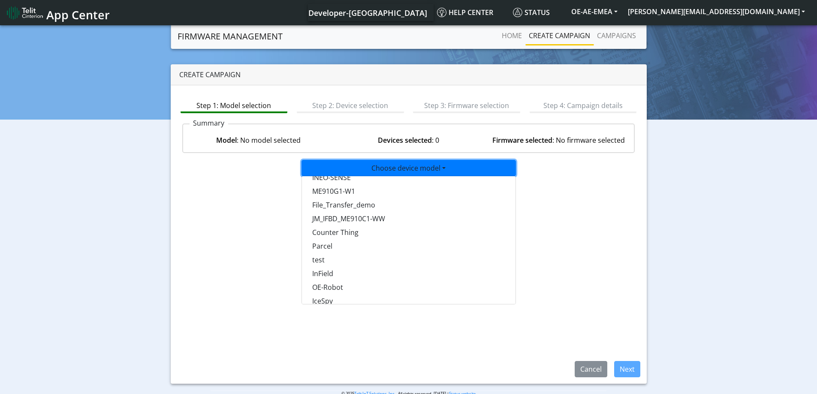
scroll to position [558, 0]
click at [326, 244] on button "test" at bounding box center [409, 247] width 214 height 14
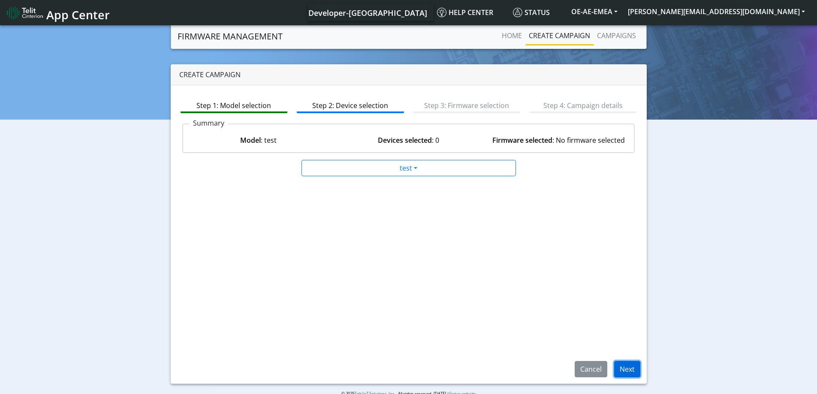
click at [625, 367] on button "Next" at bounding box center [627, 369] width 26 height 16
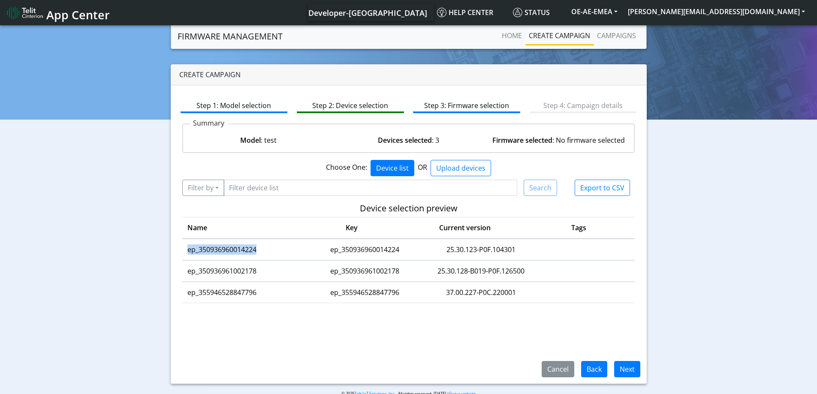
drag, startPoint x: 257, startPoint y: 249, endPoint x: 186, endPoint y: 248, distance: 71.6
click at [186, 248] on td "ep_350936960014224" at bounding box center [243, 249] width 122 height 21
copy td "ep_350936960014224"
click at [191, 190] on button "Filter by" at bounding box center [203, 188] width 42 height 16
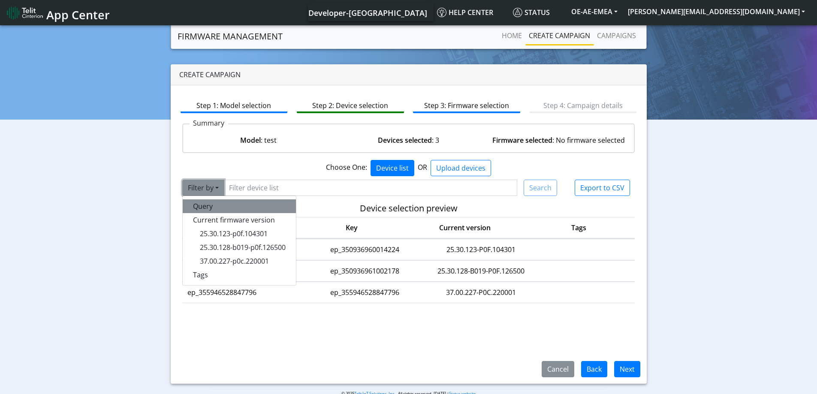
click at [197, 206] on button "Query" at bounding box center [239, 206] width 113 height 14
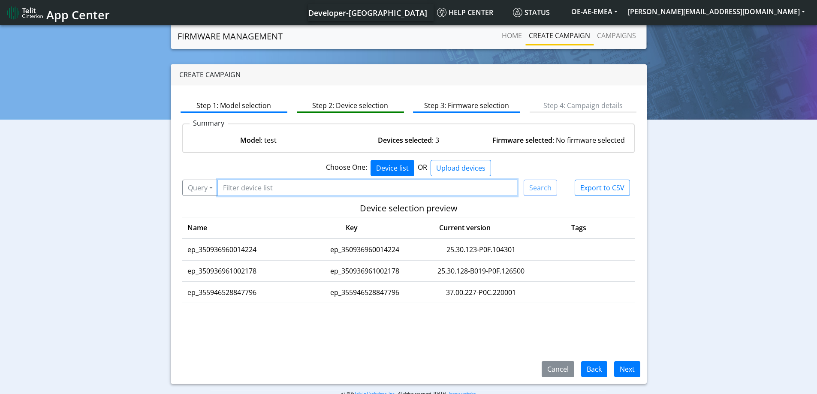
click at [252, 183] on input "Filter device list" at bounding box center [367, 188] width 300 height 16
paste input "ep_350936960014224"
type input "ep_350936960014224"
click at [546, 190] on button "Search" at bounding box center [540, 188] width 33 height 16
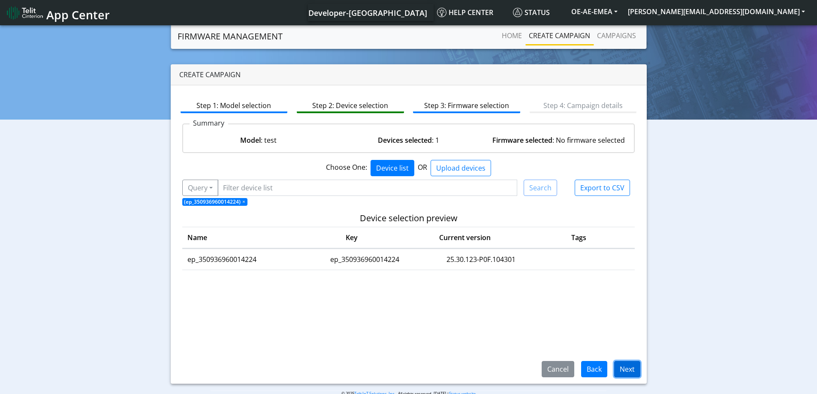
click at [622, 368] on button "Next" at bounding box center [627, 369] width 26 height 16
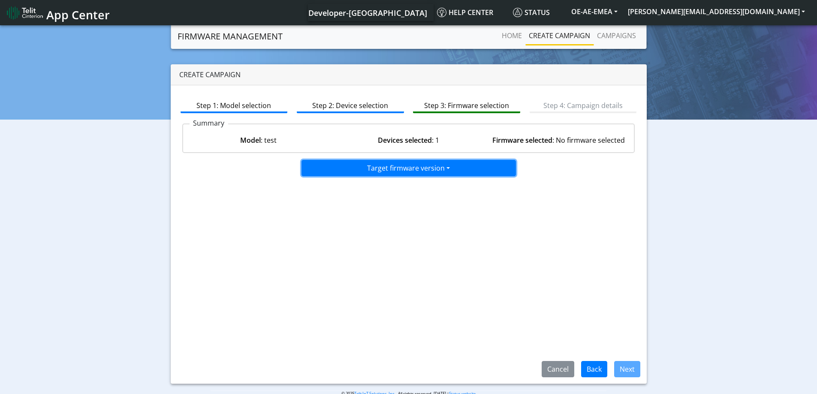
click at [435, 175] on button "Target firmware version" at bounding box center [409, 168] width 214 height 16
click at [341, 200] on button "25.30.128-P0F.125701" at bounding box center [409, 200] width 214 height 14
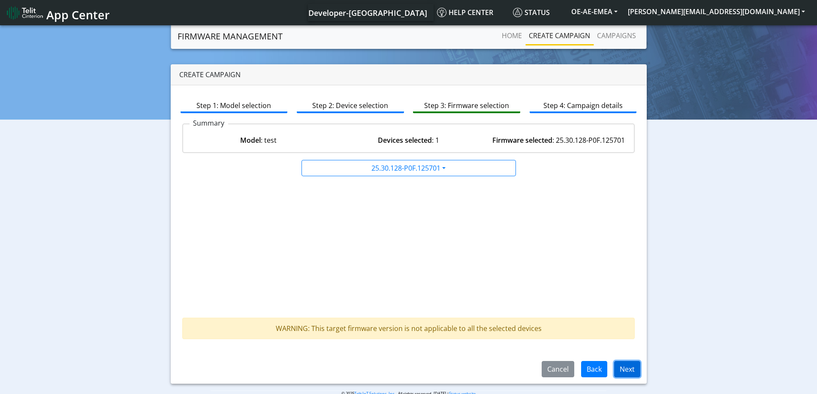
click at [625, 370] on button "Next" at bounding box center [627, 369] width 26 height 16
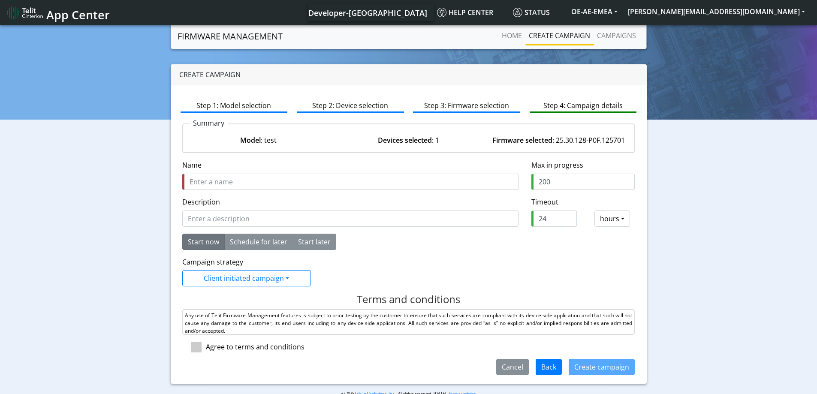
click at [215, 183] on input "Name" at bounding box center [350, 182] width 336 height 16
drag, startPoint x: 243, startPoint y: 183, endPoint x: 161, endPoint y: 186, distance: 81.6
click at [161, 186] on div "Create campaign Step 1: Model selection Step 2: Device selection Step 3: Firmwa…" at bounding box center [408, 224] width 804 height 320
type input "newtestynnova"
drag, startPoint x: 547, startPoint y: 218, endPoint x: 529, endPoint y: 218, distance: 17.6
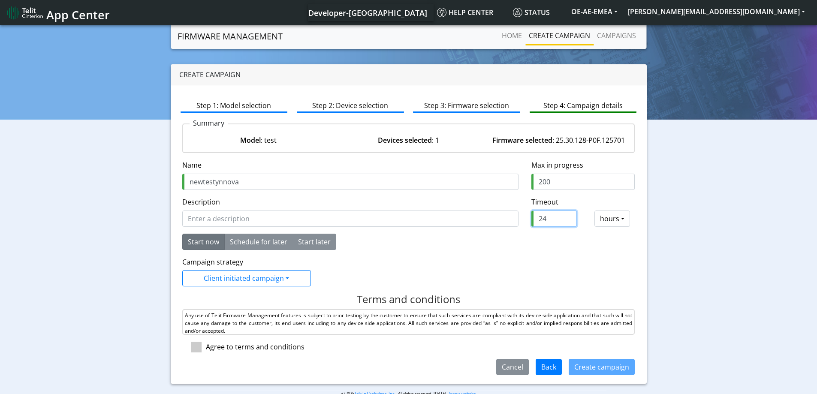
click at [531, 218] on input "24" at bounding box center [553, 219] width 45 height 16
type input "2"
click at [491, 254] on form "Name is required Name newtestynnova Max in progress 200 Description Timeout req…" at bounding box center [408, 267] width 453 height 215
click at [198, 350] on span at bounding box center [196, 347] width 11 height 11
click at [206, 347] on input "checkbox" at bounding box center [209, 345] width 6 height 6
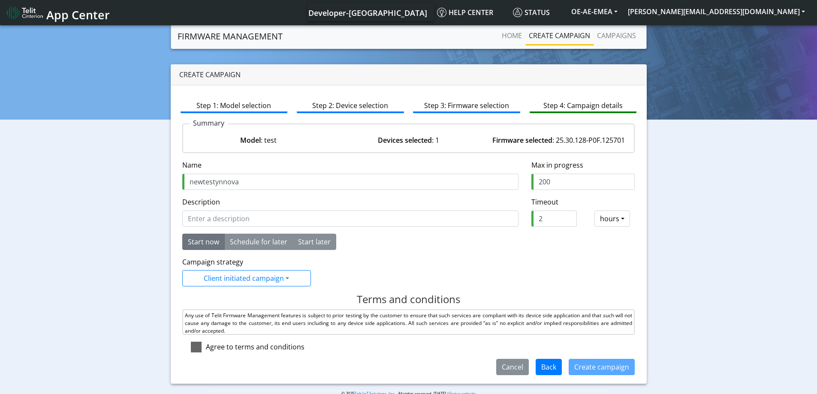
checkbox input "true"
click at [610, 371] on button "Create campaign" at bounding box center [602, 367] width 66 height 16
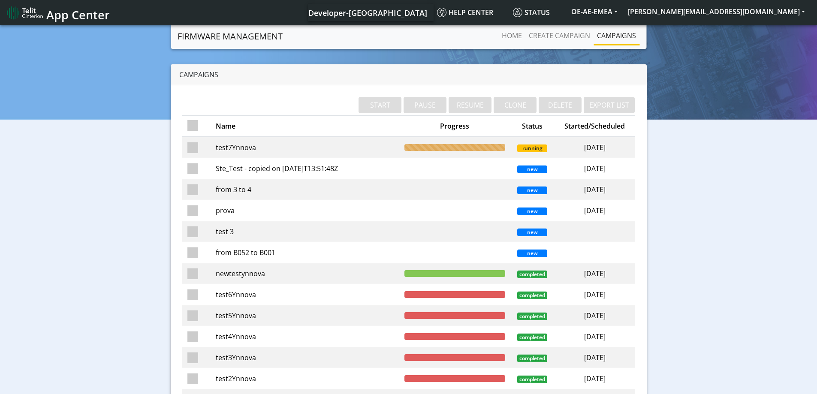
click at [277, 273] on td "newtestynnova" at bounding box center [305, 273] width 189 height 21
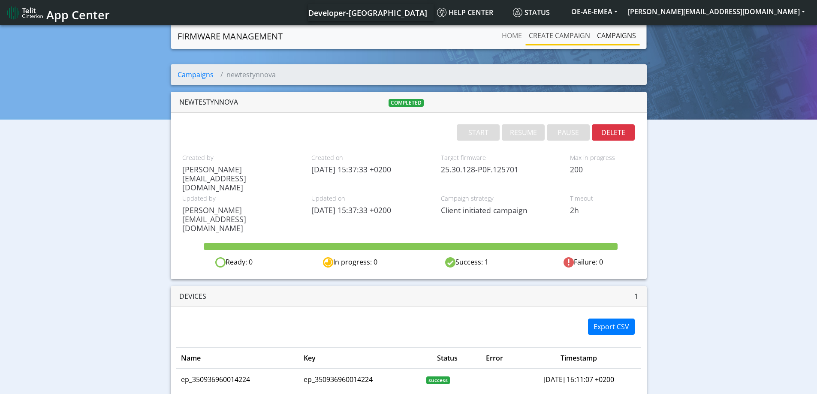
click at [568, 33] on link "Create campaign" at bounding box center [559, 35] width 68 height 17
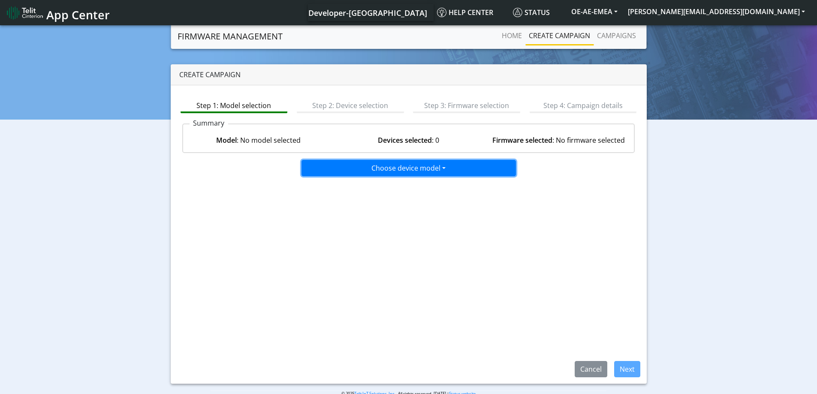
click at [410, 172] on button "Choose device model" at bounding box center [409, 168] width 214 height 16
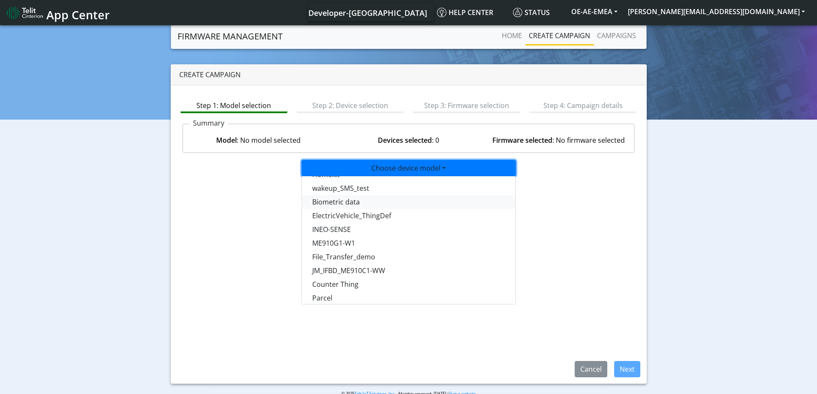
scroll to position [558, 0]
click at [323, 246] on button "test" at bounding box center [409, 247] width 214 height 14
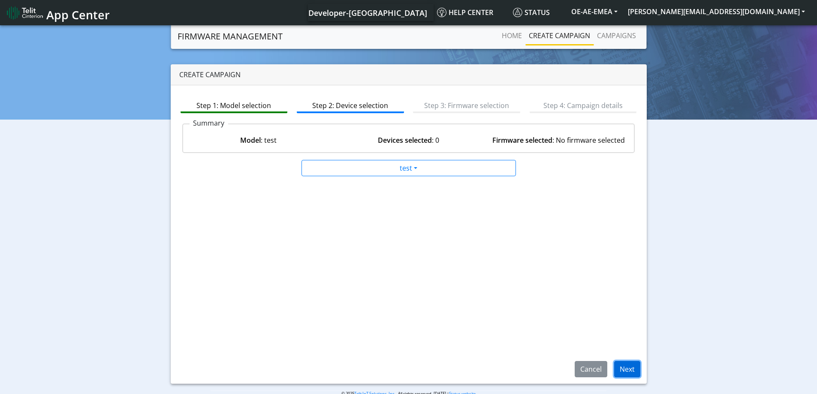
click at [633, 374] on button "Next" at bounding box center [627, 369] width 26 height 16
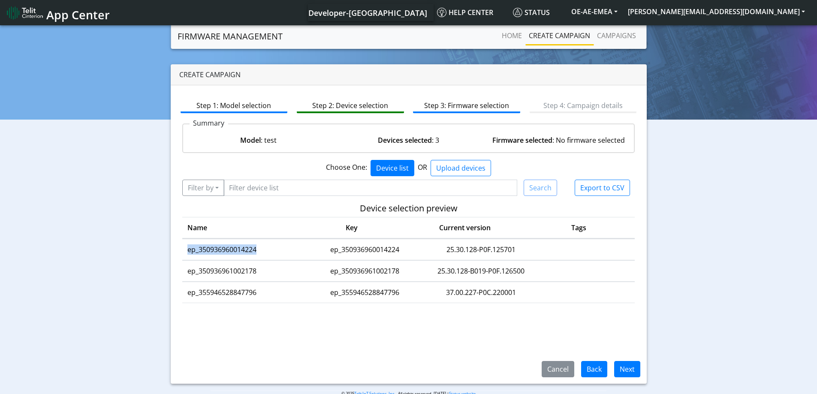
drag, startPoint x: 262, startPoint y: 251, endPoint x: 188, endPoint y: 250, distance: 74.2
click at [188, 250] on td "ep_350936960014224" at bounding box center [243, 249] width 122 height 21
copy td "ep_350936960014224"
click at [201, 189] on button "Filter by" at bounding box center [203, 188] width 42 height 16
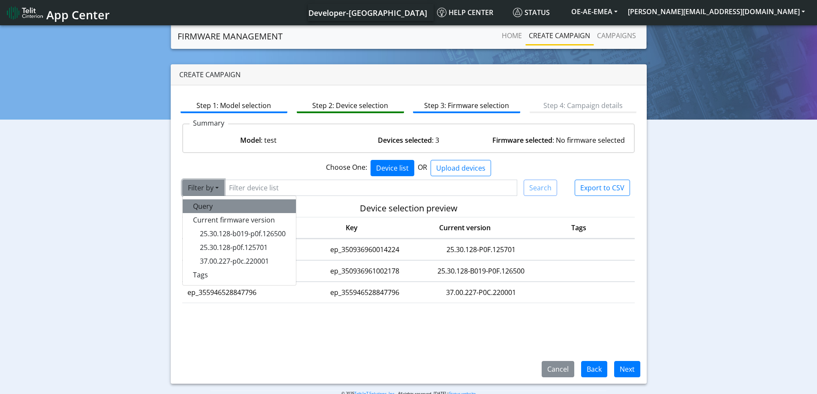
click at [198, 204] on button "Query" at bounding box center [239, 206] width 113 height 14
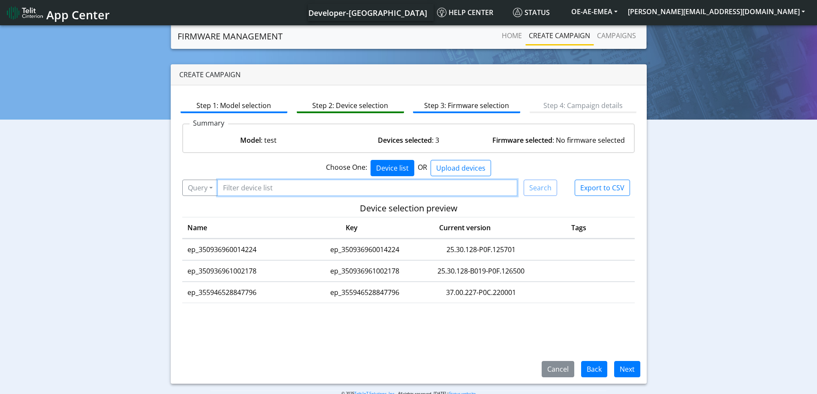
click at [275, 190] on input "Filter device list" at bounding box center [367, 188] width 300 height 16
paste input "ep_350936960014224"
type input "ep_350936960014224"
click at [545, 193] on button "Search" at bounding box center [540, 188] width 33 height 16
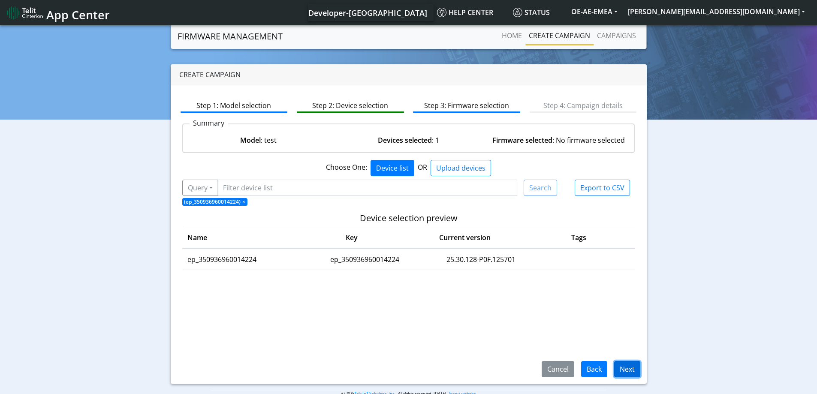
click at [629, 371] on button "Next" at bounding box center [627, 369] width 26 height 16
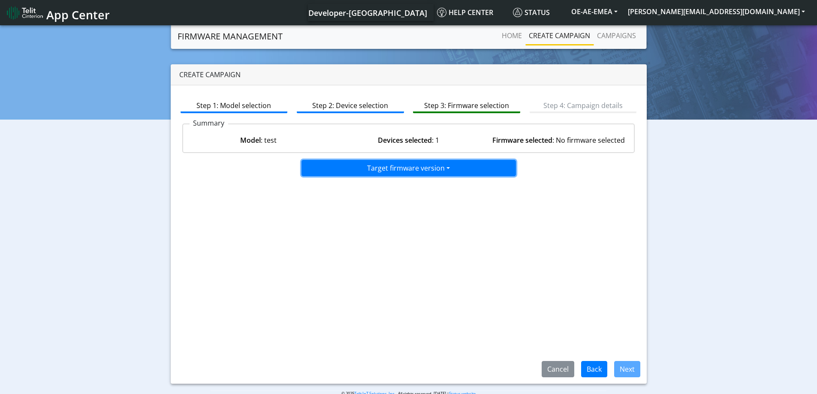
click at [413, 170] on button "Target firmware version" at bounding box center [409, 168] width 214 height 16
click at [396, 188] on button "25.30.128-B019-P0F.126500" at bounding box center [409, 187] width 214 height 14
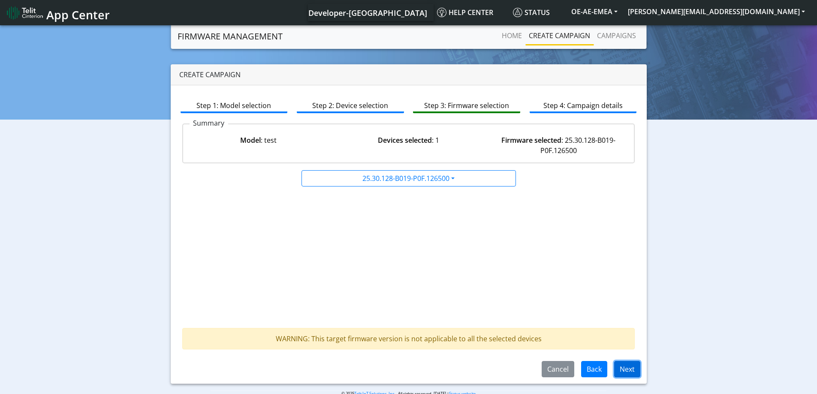
click at [630, 369] on button "Next" at bounding box center [627, 369] width 26 height 16
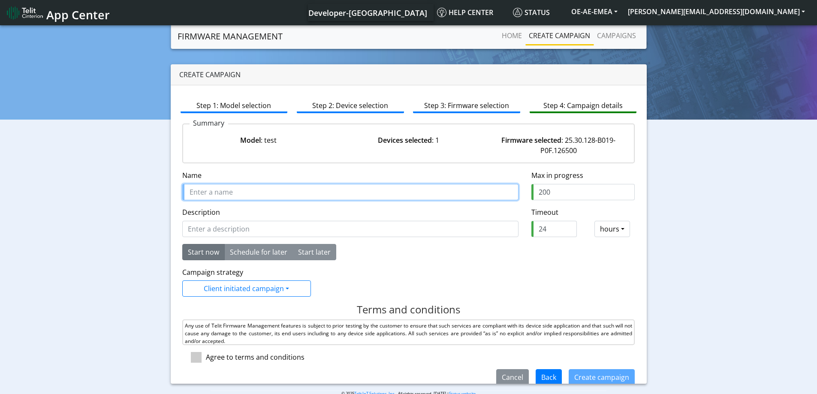
click at [210, 192] on input "Name" at bounding box center [350, 192] width 336 height 16
click at [253, 195] on input "newtestynnova" at bounding box center [350, 192] width 336 height 16
type input "newtestynnova2"
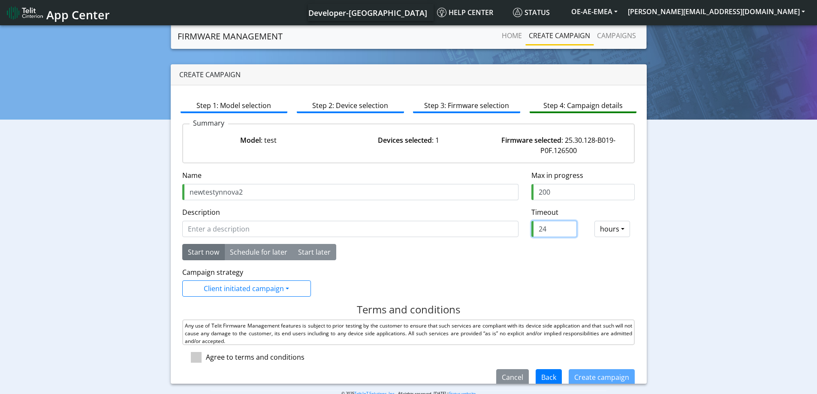
click at [537, 235] on input "24" at bounding box center [553, 229] width 45 height 16
drag, startPoint x: 540, startPoint y: 230, endPoint x: 534, endPoint y: 230, distance: 6.4
click at [534, 230] on input "24" at bounding box center [553, 229] width 45 height 16
type input "2"
click at [197, 354] on span at bounding box center [196, 357] width 11 height 11
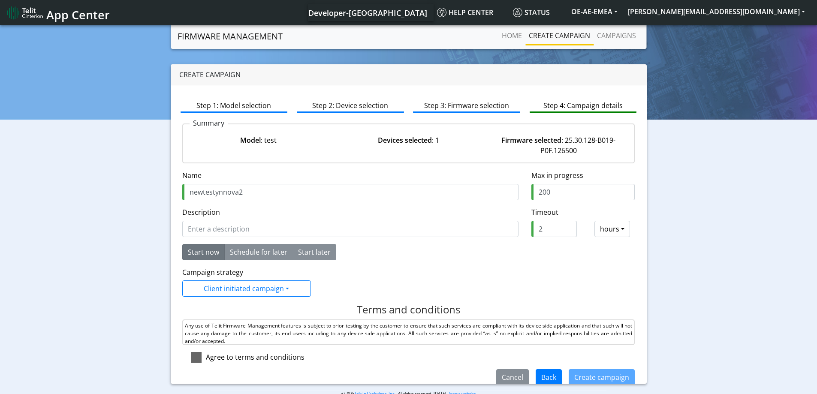
click at [206, 354] on input "checkbox" at bounding box center [209, 355] width 6 height 6
checkbox input "true"
click at [618, 375] on button "Create campaign" at bounding box center [602, 377] width 66 height 16
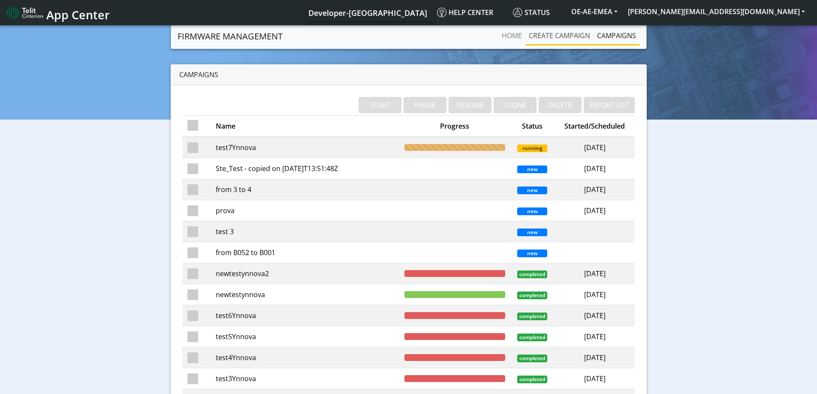
click at [574, 36] on link "Create campaign" at bounding box center [559, 35] width 68 height 17
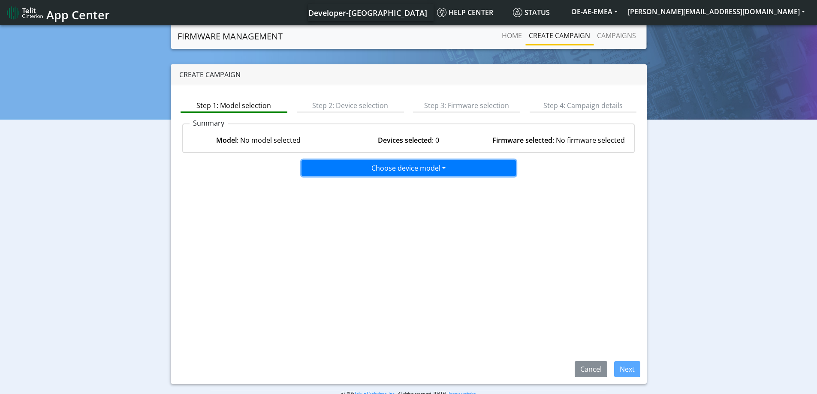
click at [389, 175] on button "Choose device model" at bounding box center [409, 168] width 214 height 16
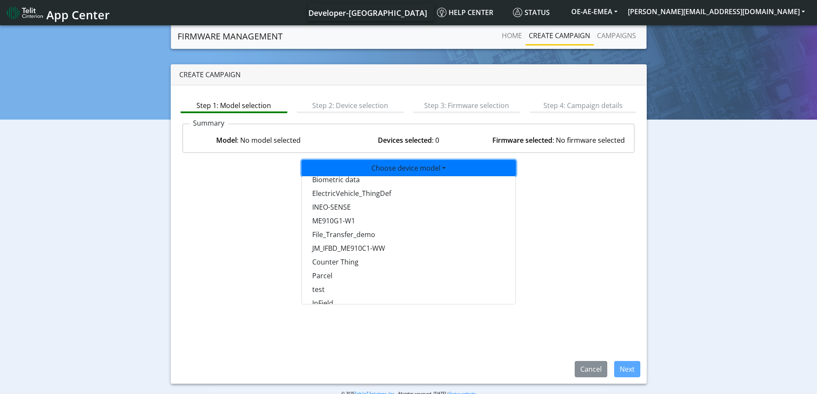
scroll to position [558, 0]
click at [328, 251] on button "test" at bounding box center [409, 247] width 214 height 14
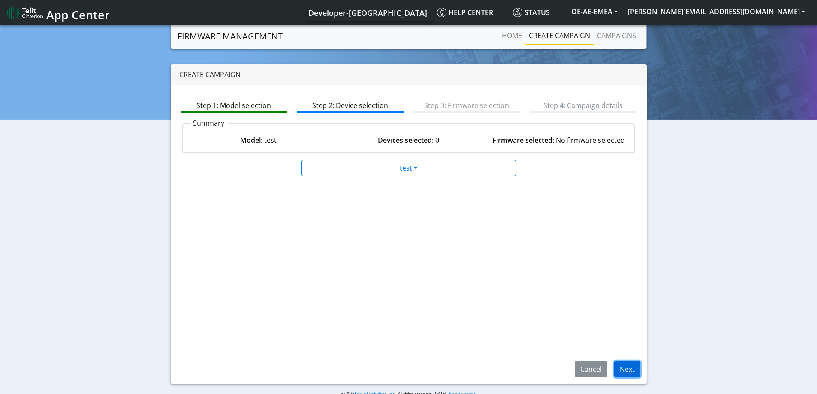
click at [627, 367] on button "Next" at bounding box center [627, 369] width 26 height 16
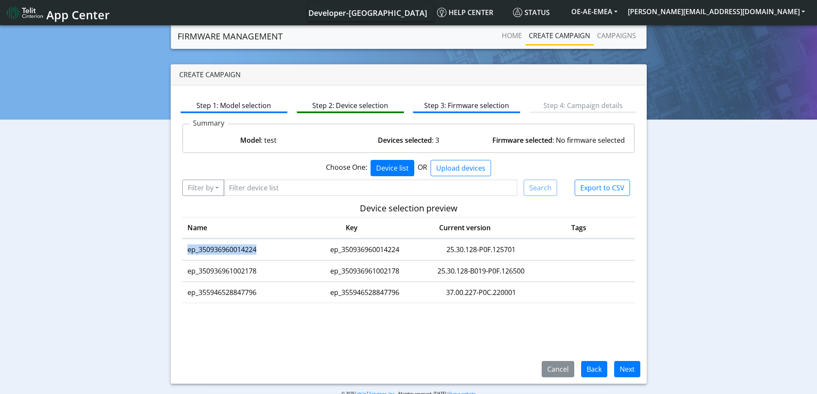
drag, startPoint x: 260, startPoint y: 251, endPoint x: 183, endPoint y: 255, distance: 77.3
click at [183, 255] on td "ep_350936960014224" at bounding box center [243, 249] width 122 height 21
copy td "ep_350936960014224"
click at [183, 193] on button "Filter by" at bounding box center [203, 188] width 42 height 16
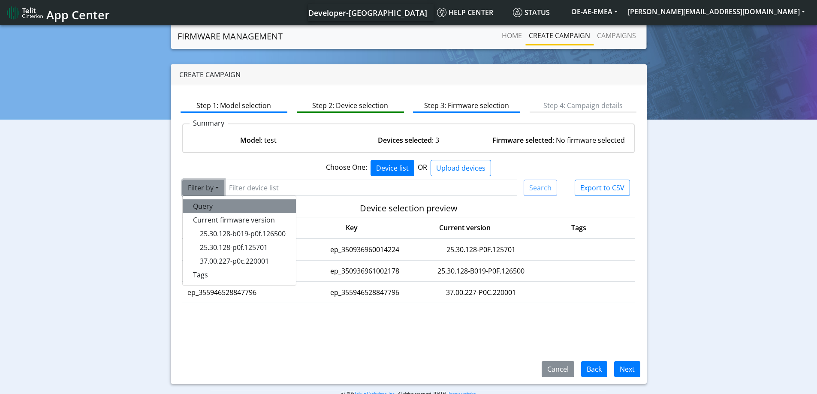
click at [207, 205] on button "Query" at bounding box center [239, 206] width 113 height 14
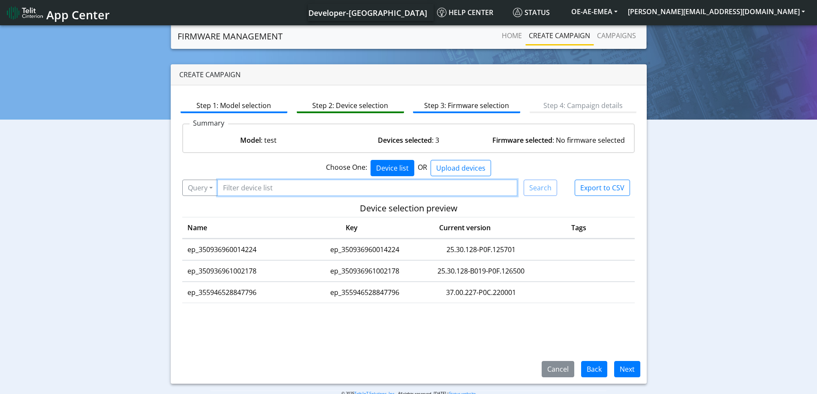
click at [250, 191] on input "Filter device list" at bounding box center [367, 188] width 300 height 16
paste input "ep_350936960014224"
type input "ep_350936960014224"
click at [546, 191] on button "Search" at bounding box center [540, 188] width 33 height 16
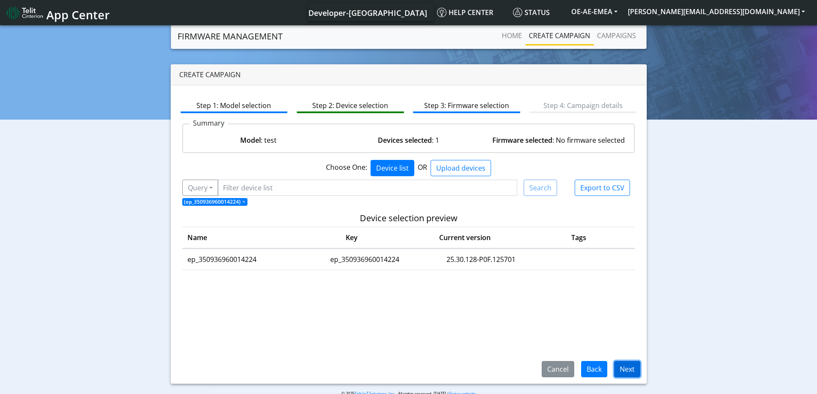
click at [630, 368] on button "Next" at bounding box center [627, 369] width 26 height 16
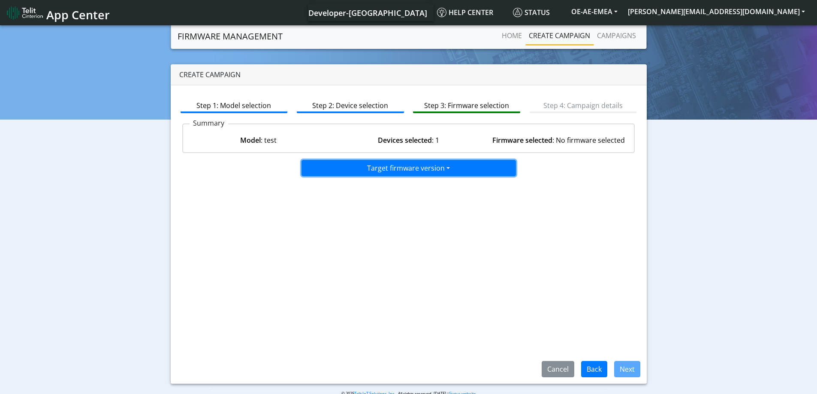
click at [421, 171] on button "Target firmware version" at bounding box center [409, 168] width 214 height 16
click at [388, 187] on button "25.30.128-B019-P0F.125700" at bounding box center [409, 187] width 214 height 14
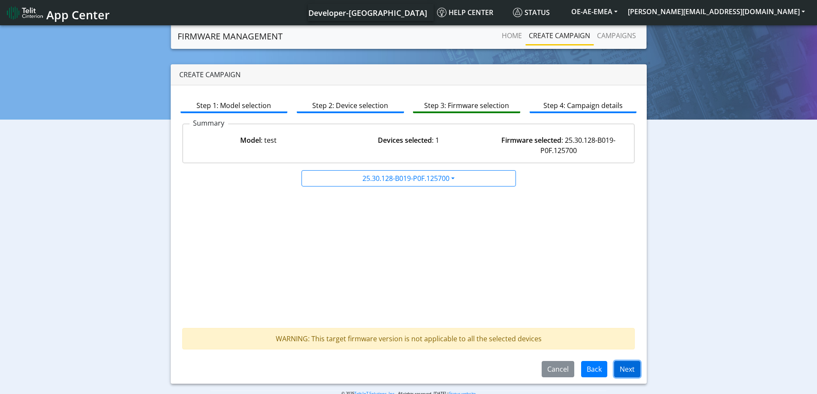
click at [628, 374] on button "Next" at bounding box center [627, 369] width 26 height 16
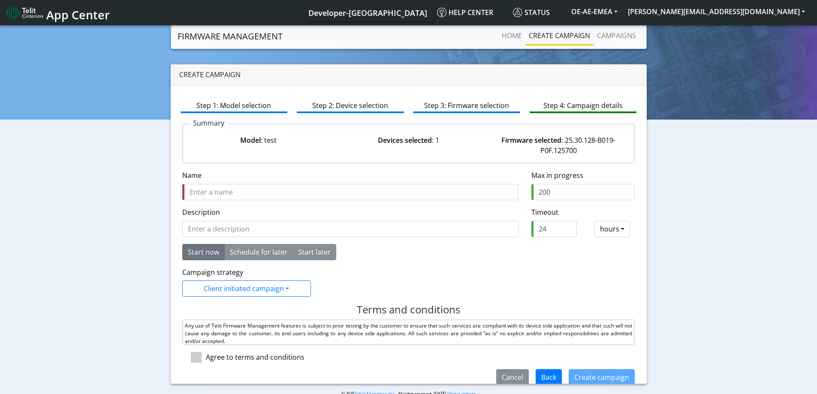
click at [265, 205] on div "Name is required Name" at bounding box center [350, 188] width 349 height 37
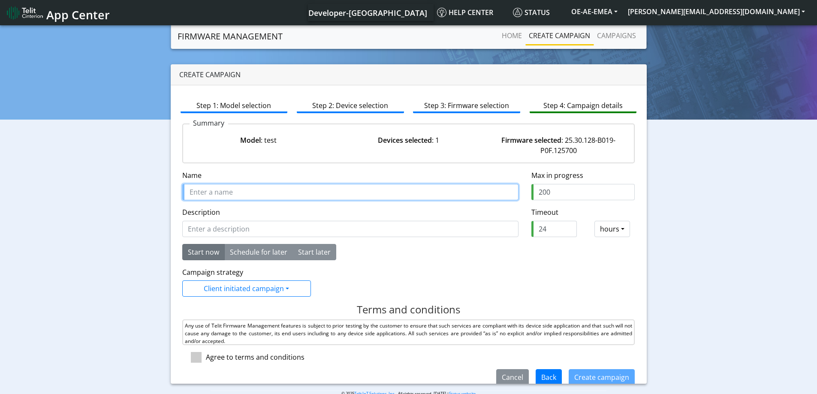
click at [265, 195] on input "Name" at bounding box center [350, 192] width 336 height 16
type input "newtestynnova3"
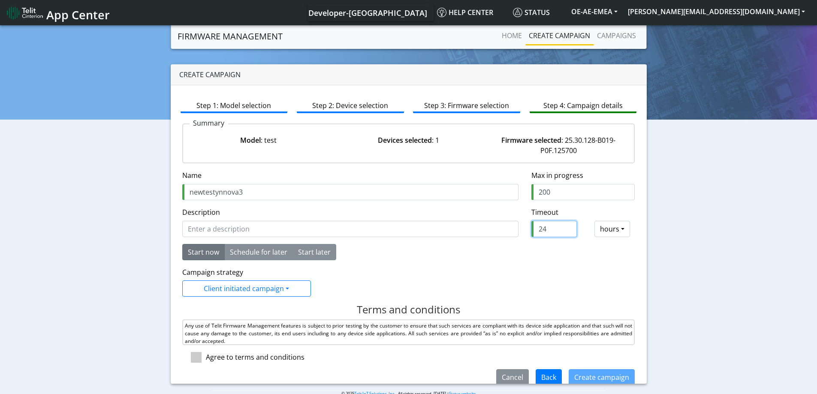
drag, startPoint x: 546, startPoint y: 229, endPoint x: 526, endPoint y: 227, distance: 20.6
click at [526, 227] on div "24" at bounding box center [554, 229] width 58 height 16
type input "2"
drag, startPoint x: 198, startPoint y: 358, endPoint x: 211, endPoint y: 363, distance: 13.9
click at [198, 358] on span at bounding box center [196, 357] width 11 height 11
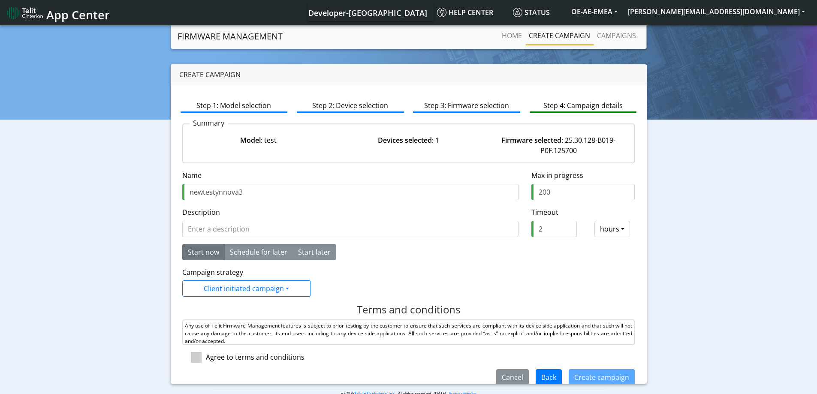
click at [206, 358] on input "checkbox" at bounding box center [209, 355] width 6 height 6
checkbox input "true"
click at [595, 380] on button "Create campaign" at bounding box center [602, 377] width 66 height 16
